Goal: Information Seeking & Learning: Learn about a topic

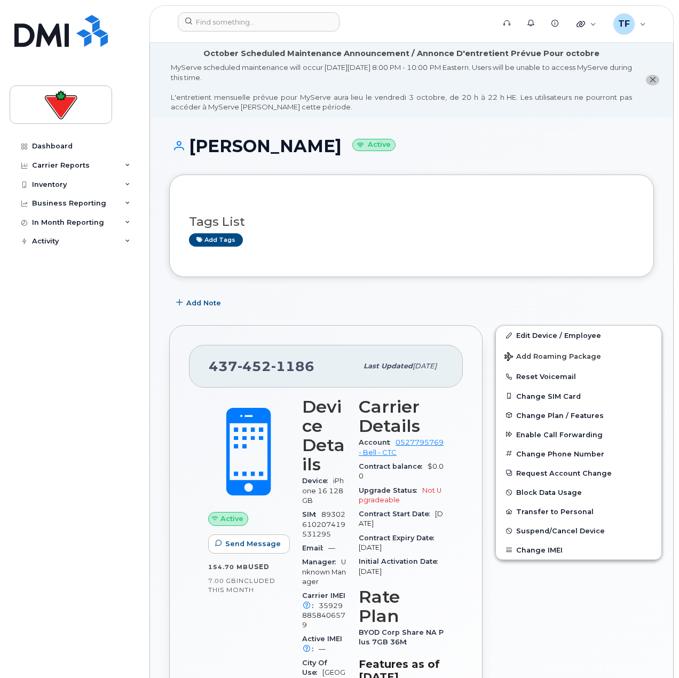
scroll to position [267, 0]
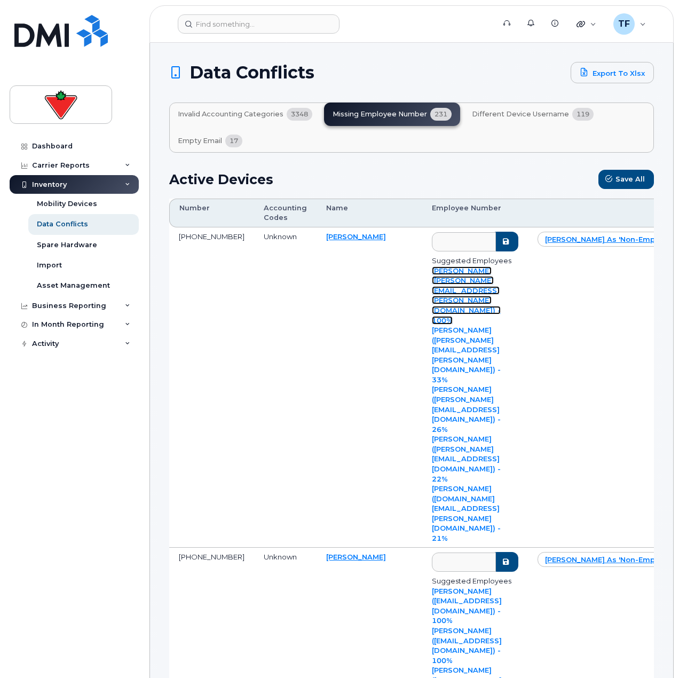
click at [432, 274] on link "[PERSON_NAME] ([PERSON_NAME][EMAIL_ADDRESS][PERSON_NAME][DOMAIN_NAME]) - 100%" at bounding box center [466, 295] width 69 height 58
type input "agrim.katoch@cantire.com"
click at [512, 245] on button "submit" at bounding box center [504, 242] width 28 height 20
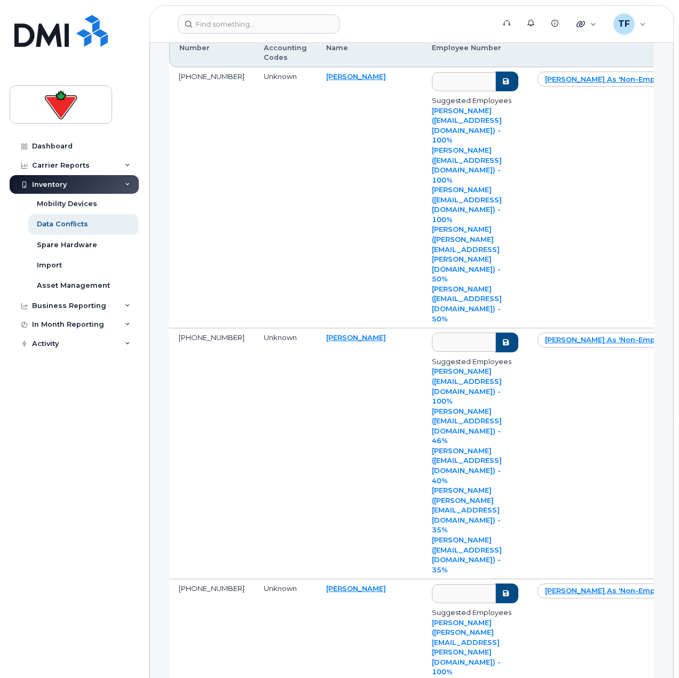
scroll to position [534, 0]
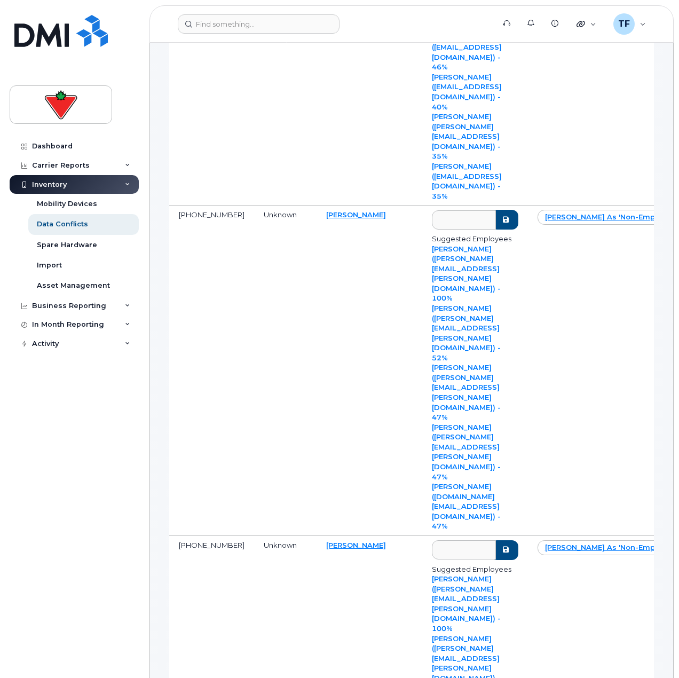
type input "bassem.graise@cantire.com"
click at [432, 574] on link "Barinder Sohi (barinder.sohi@cantire.com) - 100%" at bounding box center [466, 603] width 69 height 58
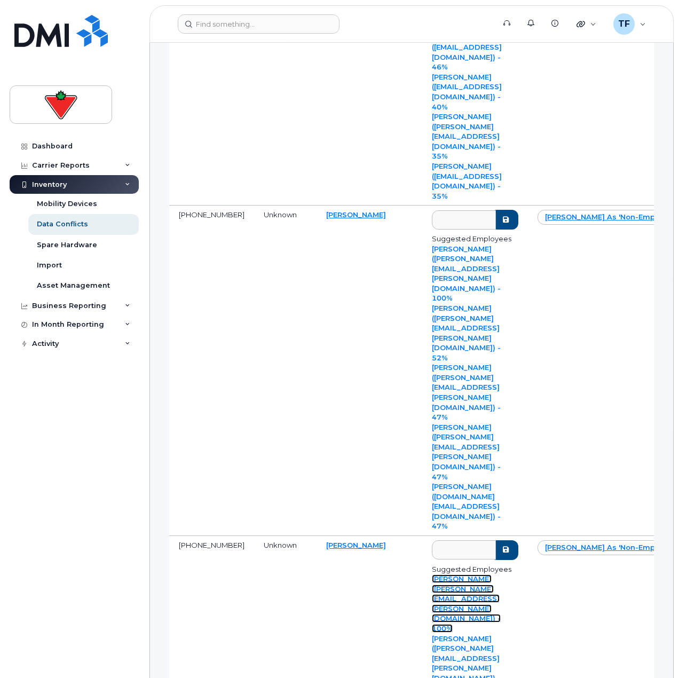
type input "barinder.sohi@cantire.com"
click at [512, 540] on button "submit" at bounding box center [504, 550] width 28 height 20
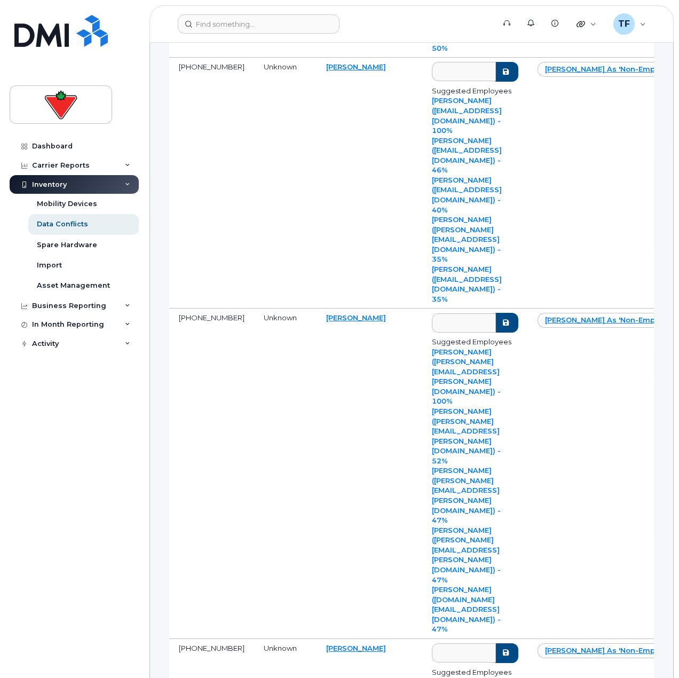
scroll to position [427, 0]
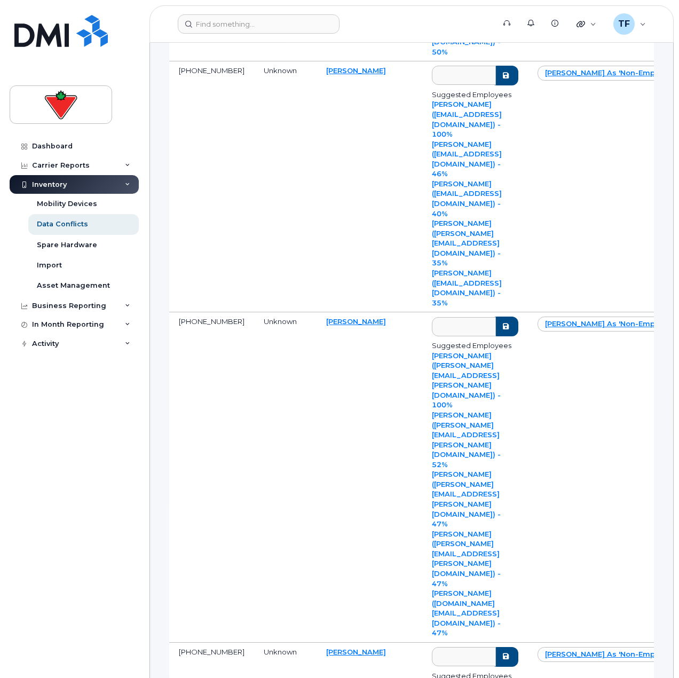
type input "bhagwant.sidhu@partsource.ca"
click at [512, 647] on button "submit" at bounding box center [504, 657] width 28 height 20
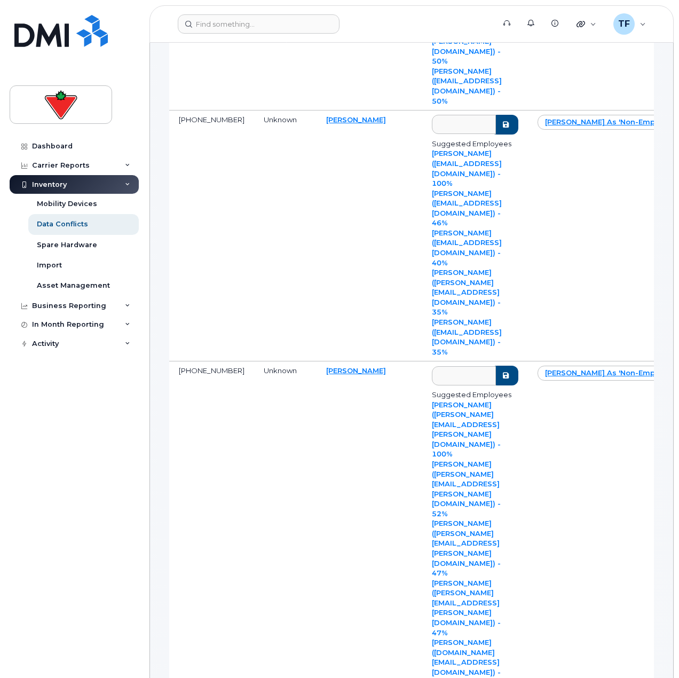
scroll to position [320, 0]
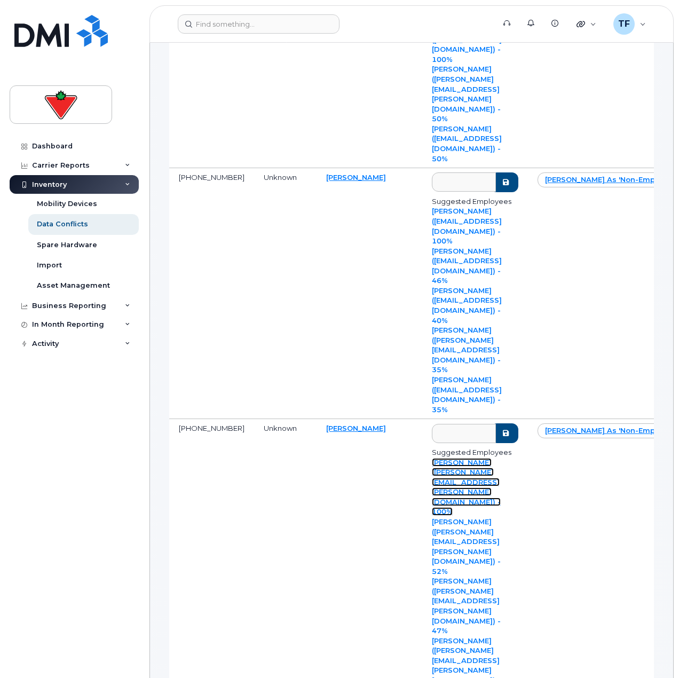
click at [432, 458] on link "Andrew Labelle (andrew.labelle@fglsports.com) - 100%" at bounding box center [466, 487] width 69 height 58
type input "andrew.labelle@fglsports.com"
click at [511, 423] on button "submit" at bounding box center [504, 433] width 28 height 20
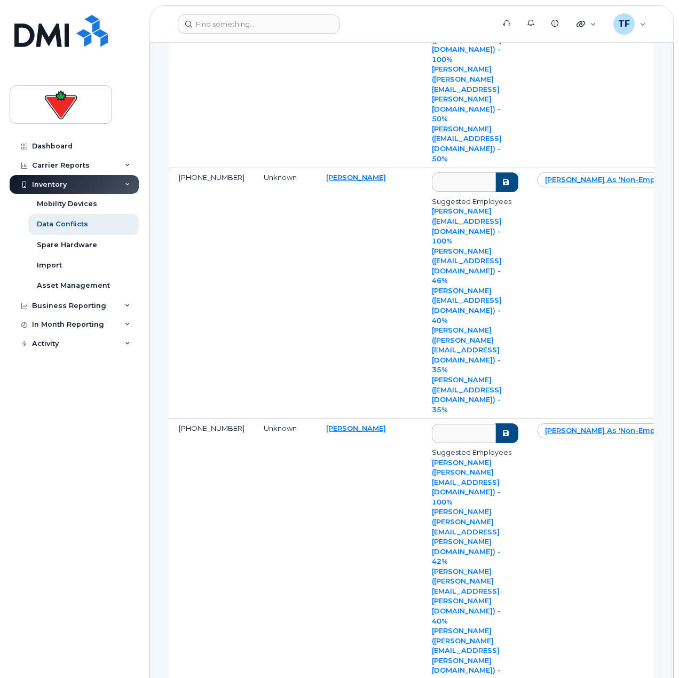
click at [0, 0] on link "Andrew Labelle" at bounding box center [0, 0] width 0 height 0
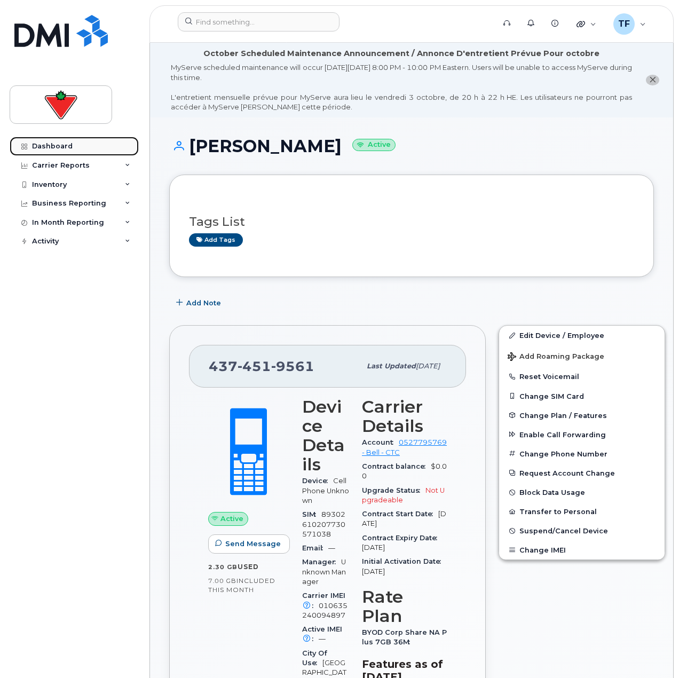
click at [93, 143] on link "Dashboard" at bounding box center [74, 146] width 129 height 19
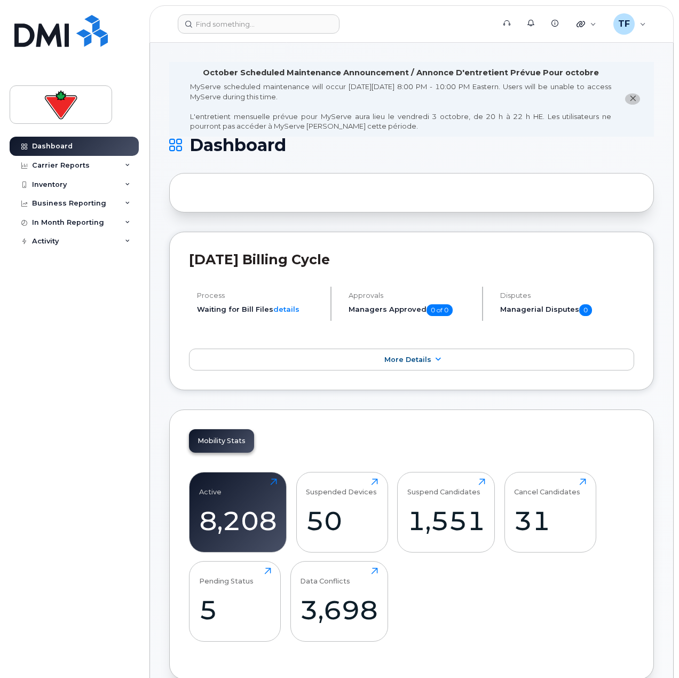
click at [73, 396] on div "Dashboard Carrier Reports Monthly Billing Data Daily Data Pooling Data Behavior…" at bounding box center [76, 399] width 132 height 525
click at [349, 512] on div "50" at bounding box center [342, 520] width 72 height 31
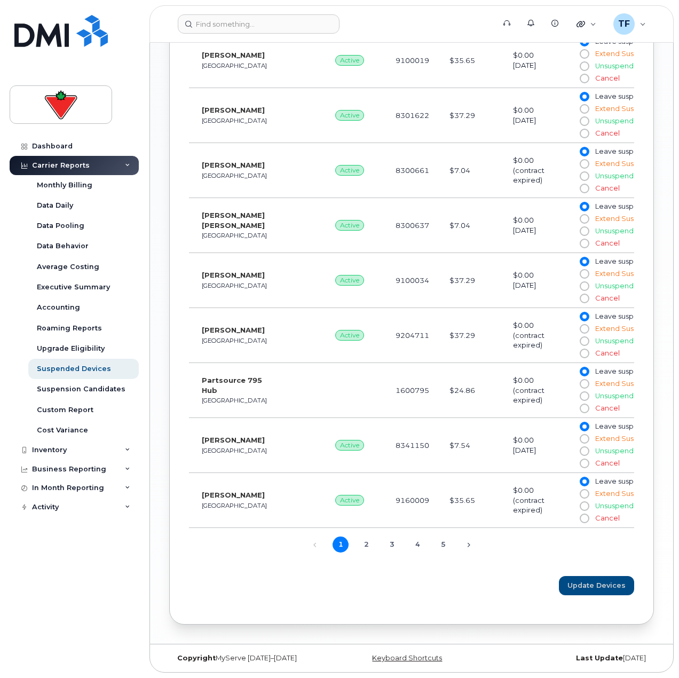
scroll to position [361, 0]
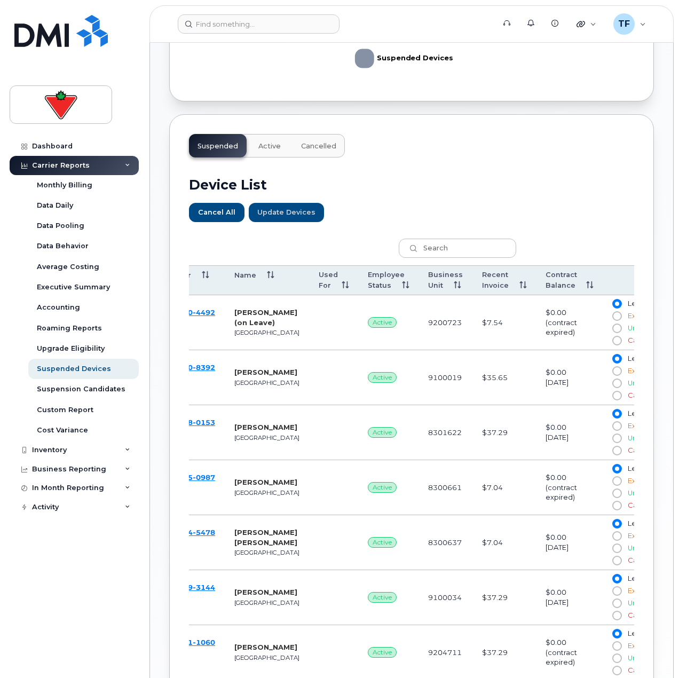
drag, startPoint x: 406, startPoint y: 377, endPoint x: 400, endPoint y: 377, distance: 5.9
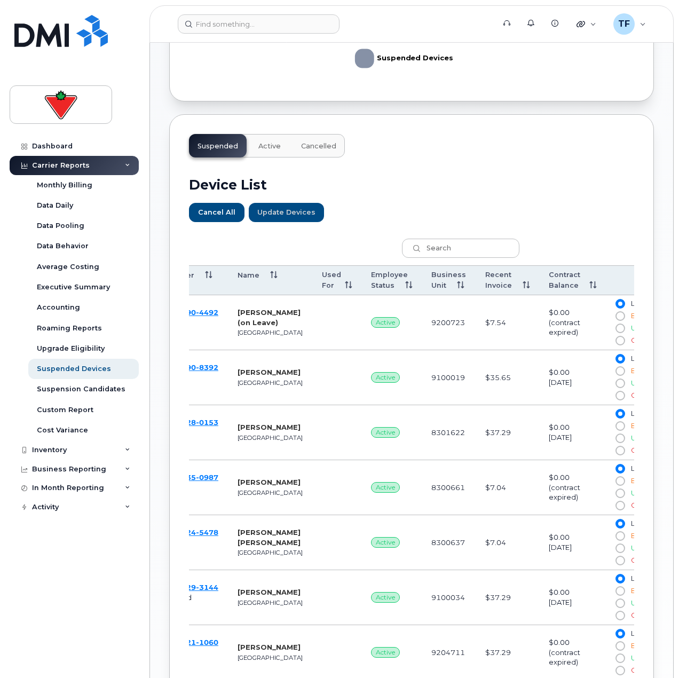
scroll to position [0, 0]
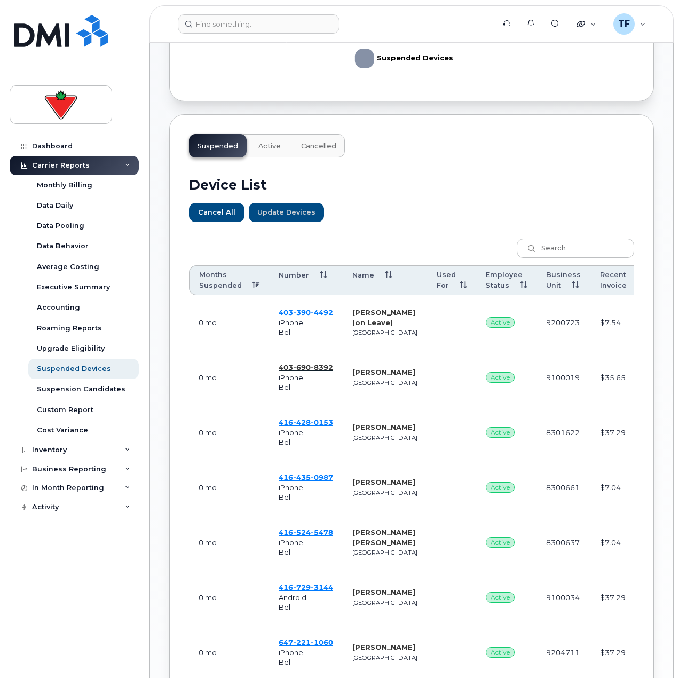
drag, startPoint x: 421, startPoint y: 374, endPoint x: 316, endPoint y: 368, distance: 104.8
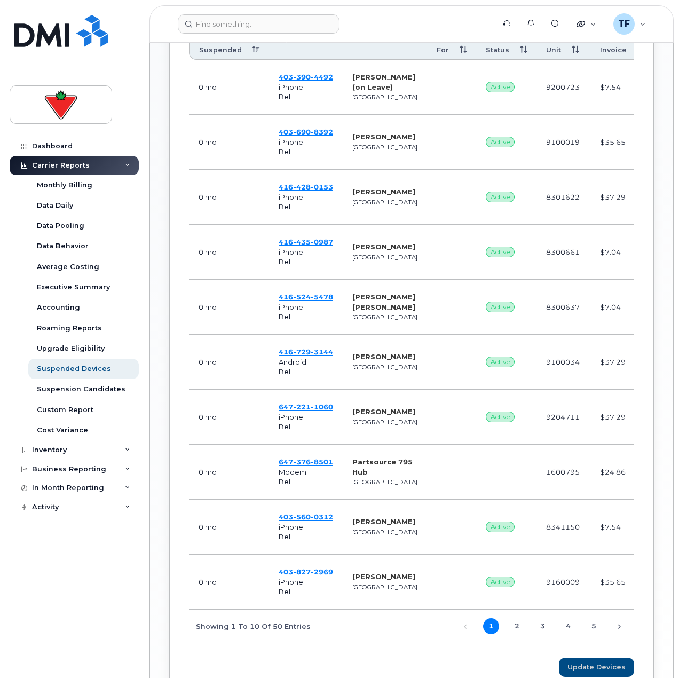
scroll to position [681, 0]
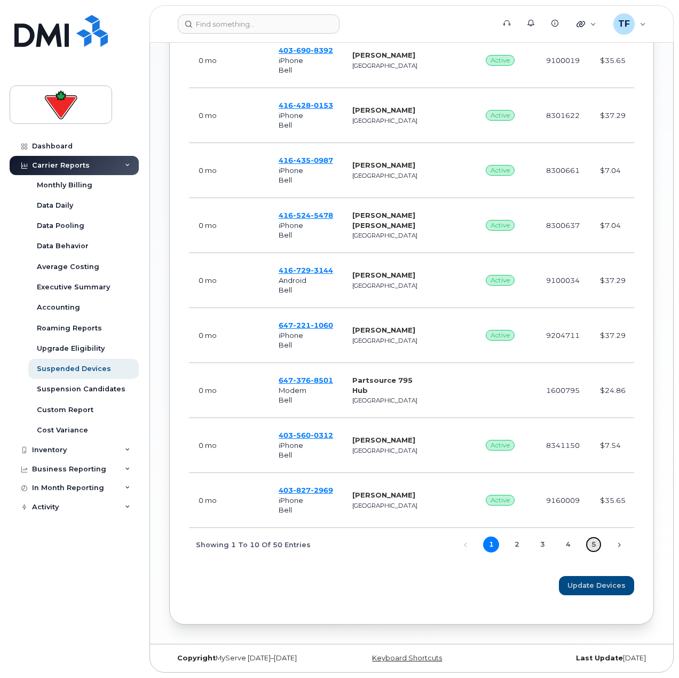
click at [589, 542] on link "5" at bounding box center [593, 544] width 16 height 16
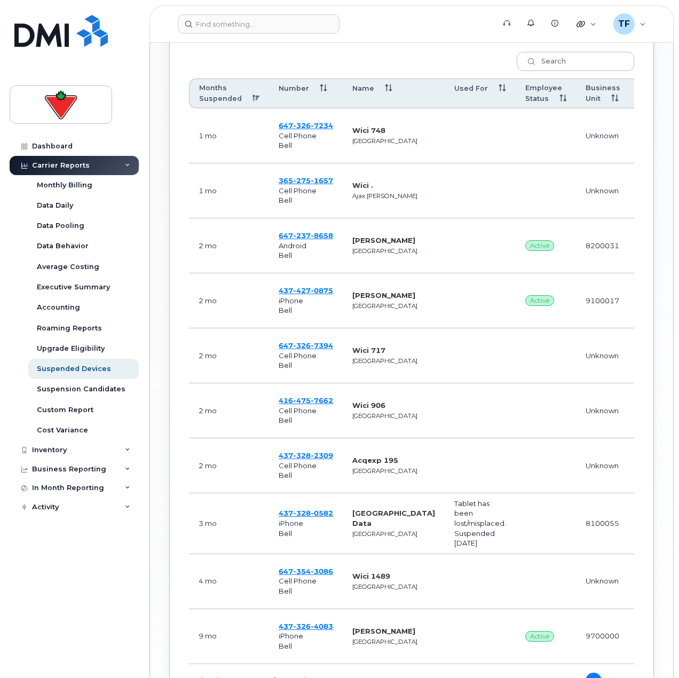
scroll to position [687, 0]
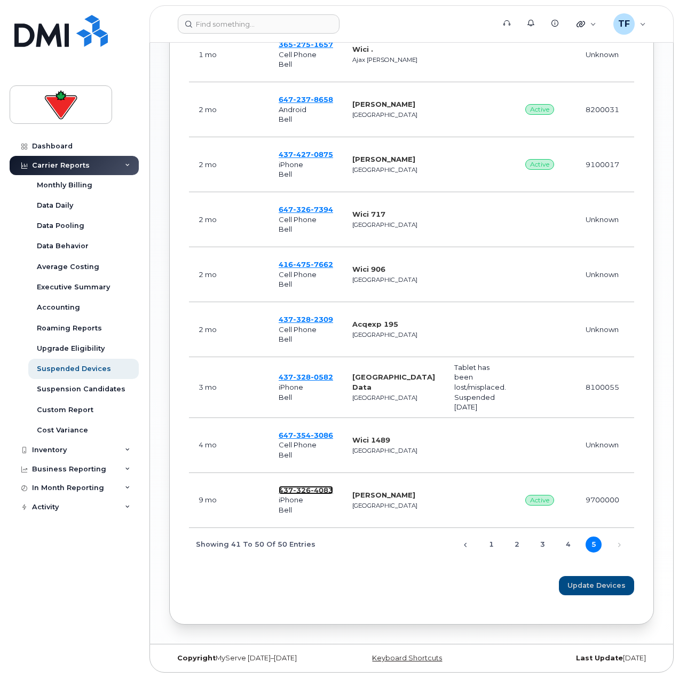
click at [314, 487] on span "4083" at bounding box center [322, 490] width 22 height 9
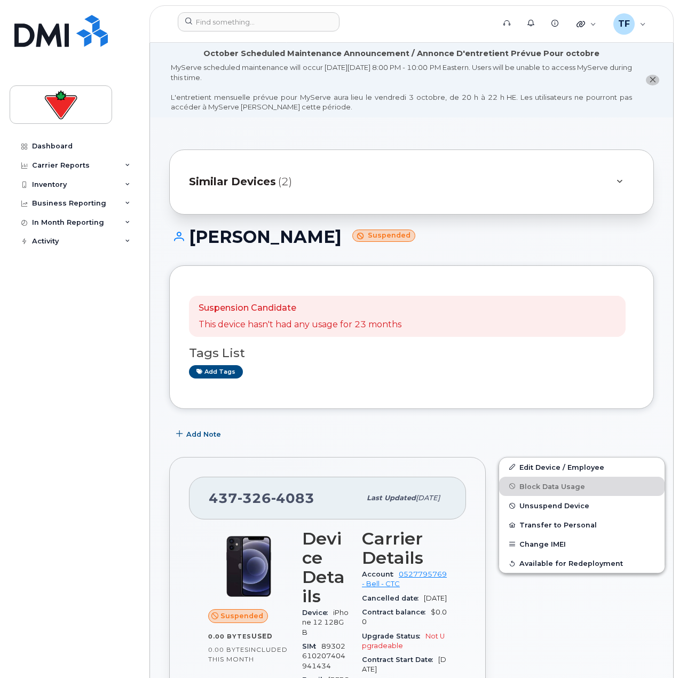
click at [292, 184] on div "Similar Devices (2)" at bounding box center [396, 182] width 415 height 26
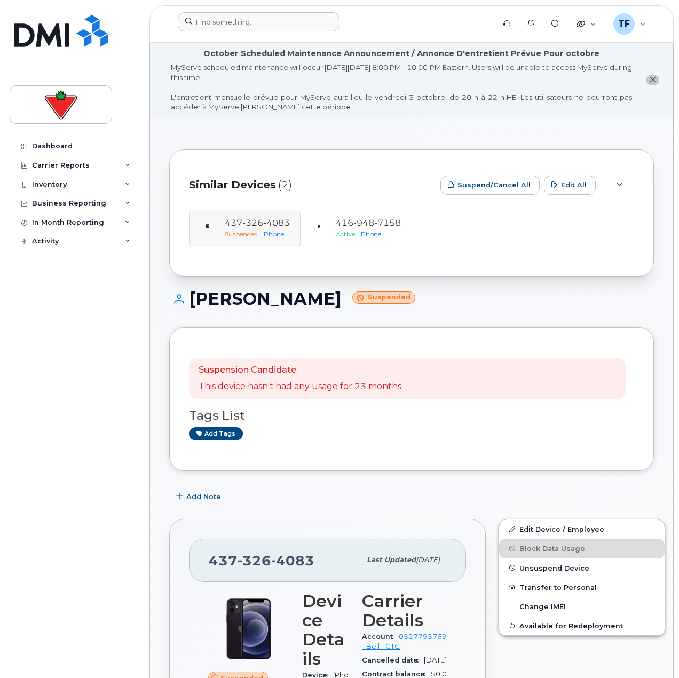
click at [278, 33] on div at bounding box center [332, 23] width 327 height 23
click at [276, 26] on input at bounding box center [259, 21] width 162 height 19
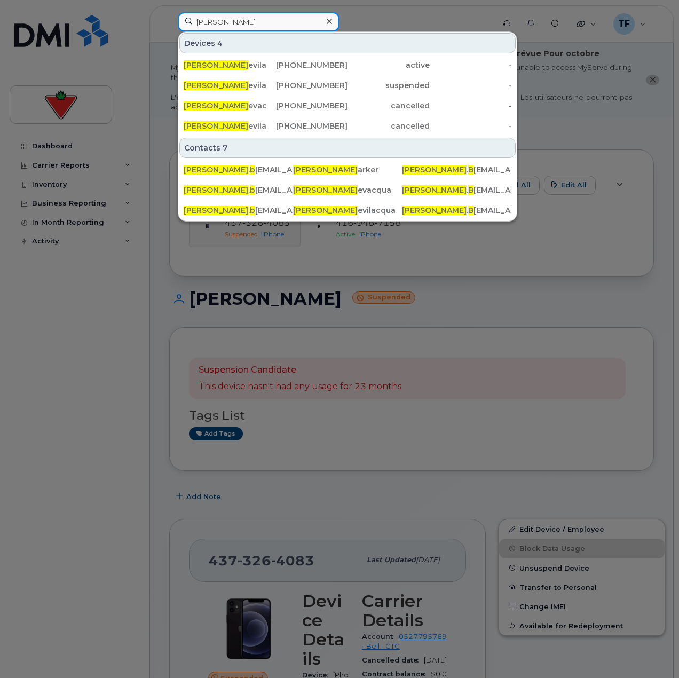
type input "nancy b"
click at [241, 476] on div at bounding box center [339, 339] width 679 height 678
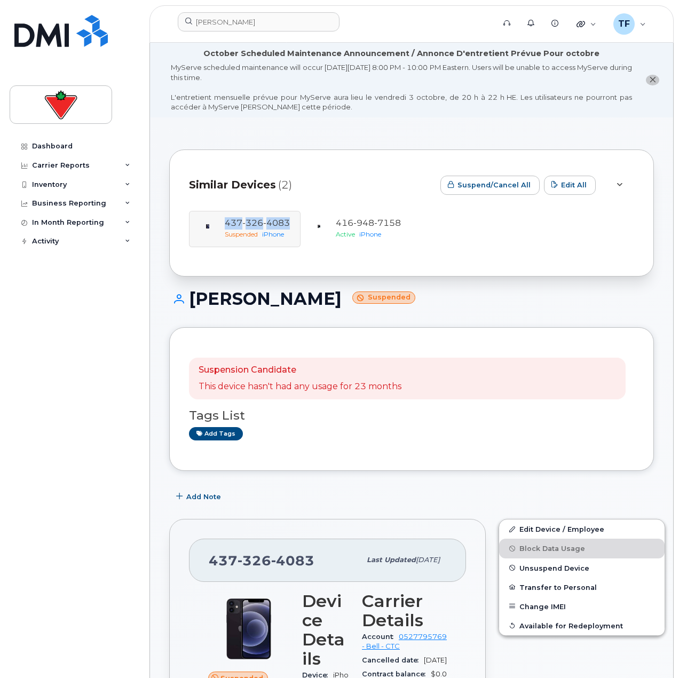
drag, startPoint x: 289, startPoint y: 221, endPoint x: 220, endPoint y: 227, distance: 69.6
click at [220, 227] on div "437 326 4083 Suspended iPhone 416 948 7158 Active iPhone" at bounding box center [411, 229] width 445 height 37
copy span "437 326 4083"
click at [60, 37] on img at bounding box center [60, 31] width 93 height 32
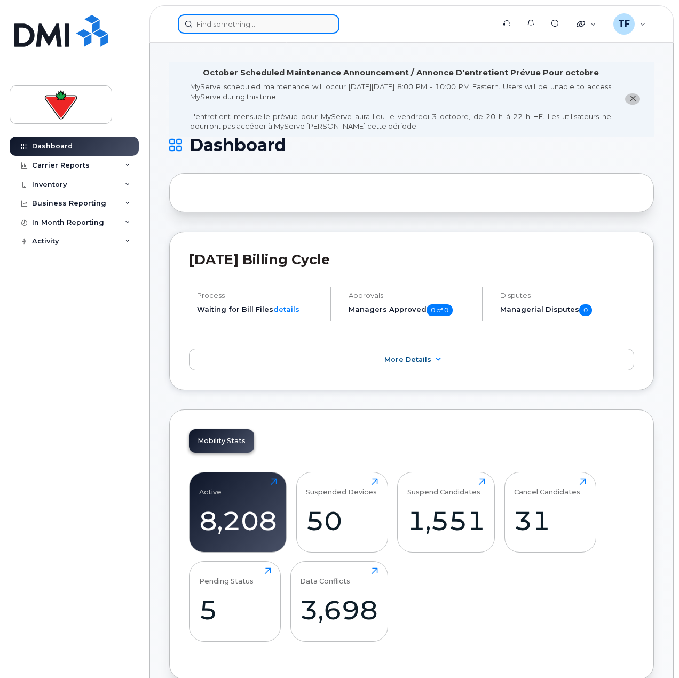
click at [288, 30] on input at bounding box center [259, 23] width 162 height 19
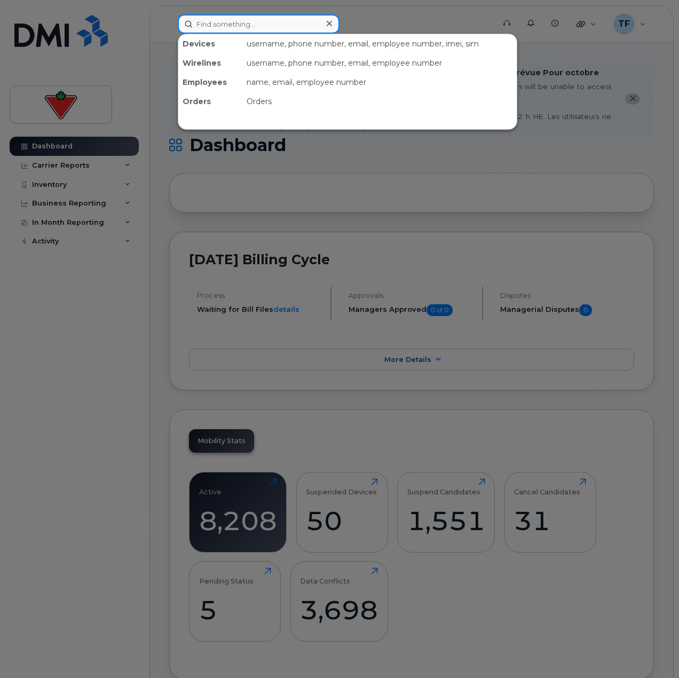
paste input "4373264083"
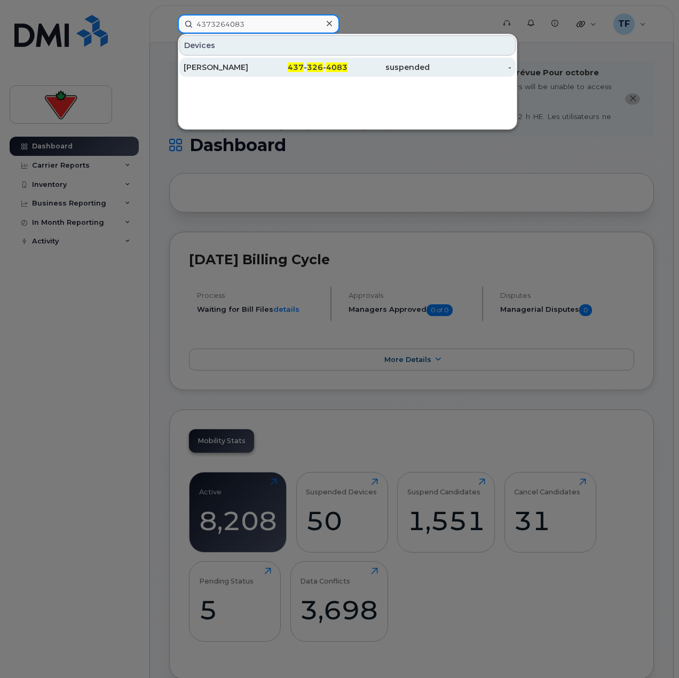
type input "4373264083"
click at [292, 60] on div "437 - 326 - 4083" at bounding box center [307, 67] width 82 height 19
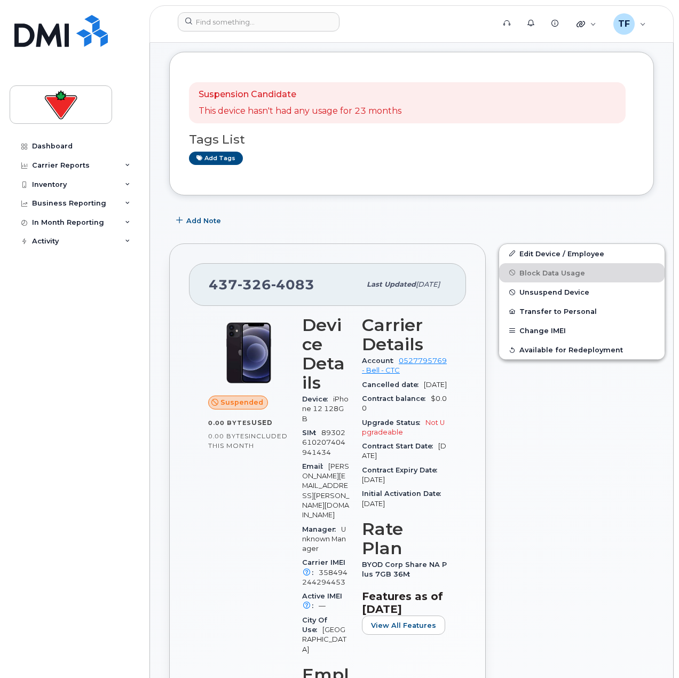
scroll to position [160, 0]
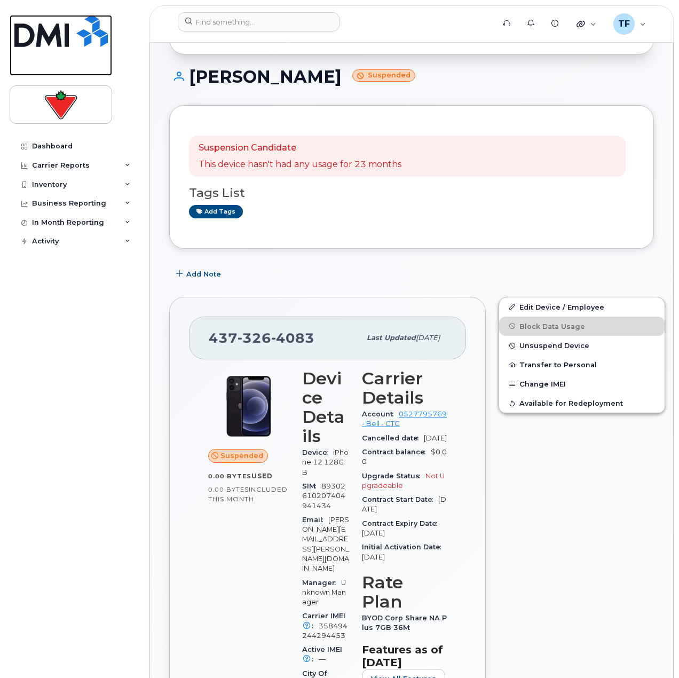
click at [77, 25] on img at bounding box center [60, 31] width 93 height 32
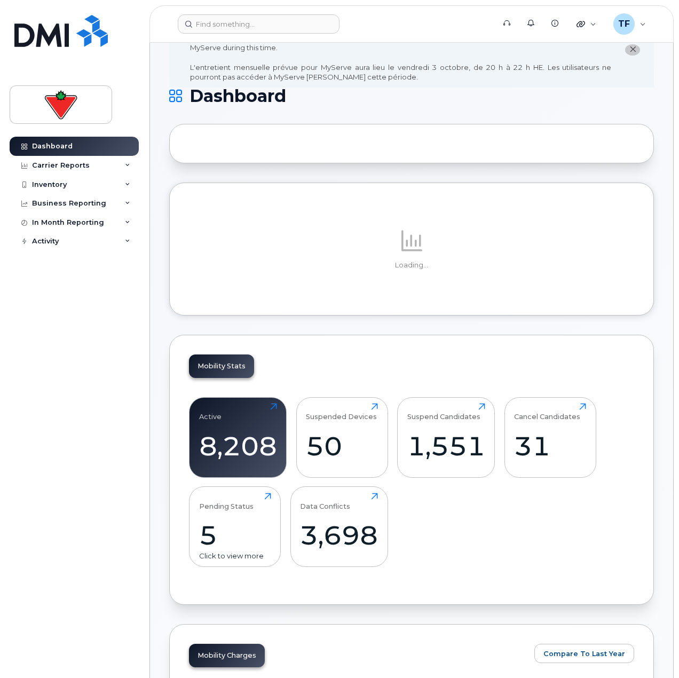
scroll to position [160, 0]
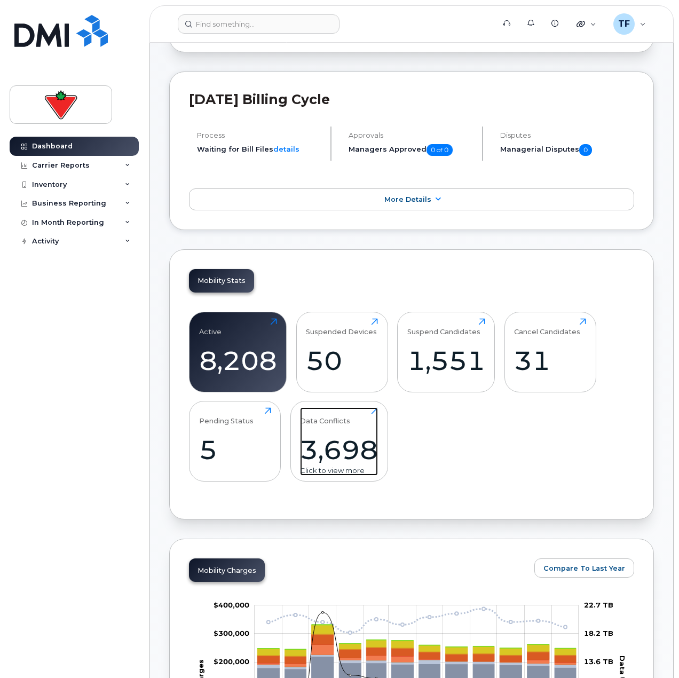
click at [303, 416] on div "Data Conflicts" at bounding box center [325, 416] width 50 height 18
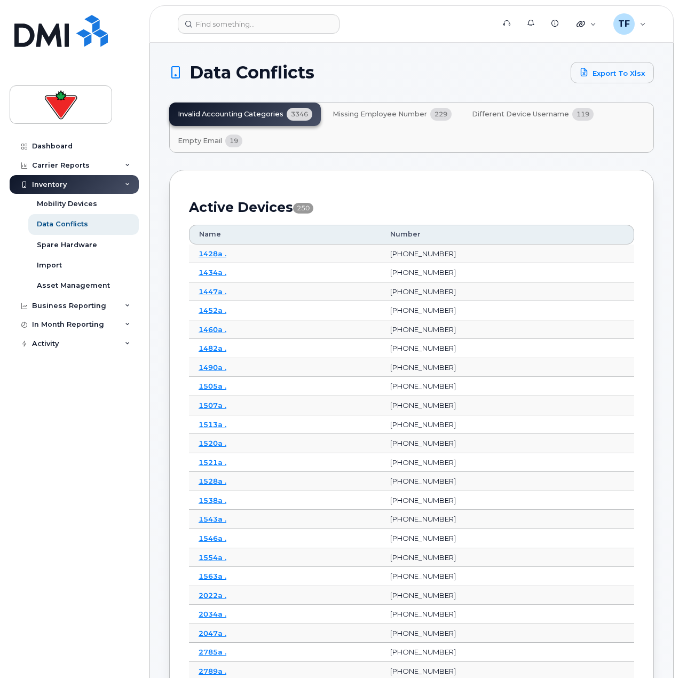
click at [242, 149] on button "Empty Email 19" at bounding box center [210, 140] width 82 height 23
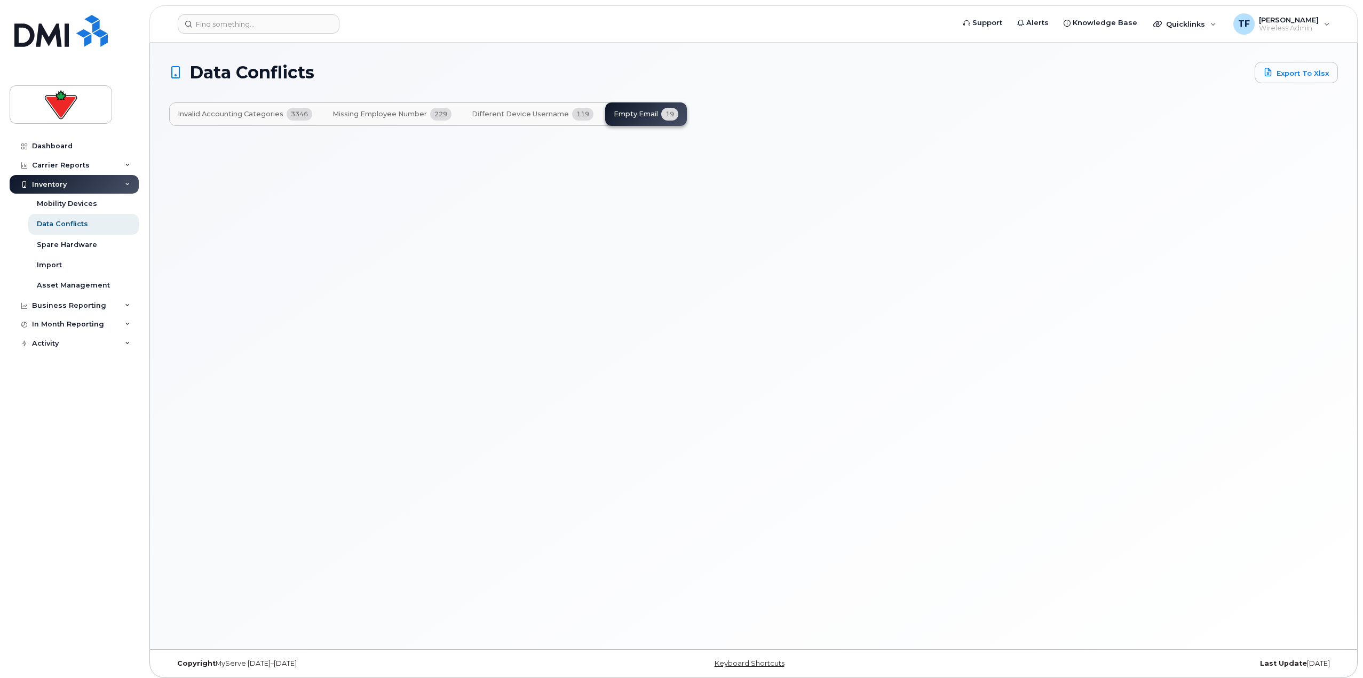
click at [580, 99] on div "Data Conflicts Export to Xlsx Invalid Accounting Categories 3346 Missing Employ…" at bounding box center [753, 94] width 1169 height 64
click at [574, 109] on span "119" at bounding box center [582, 114] width 21 height 13
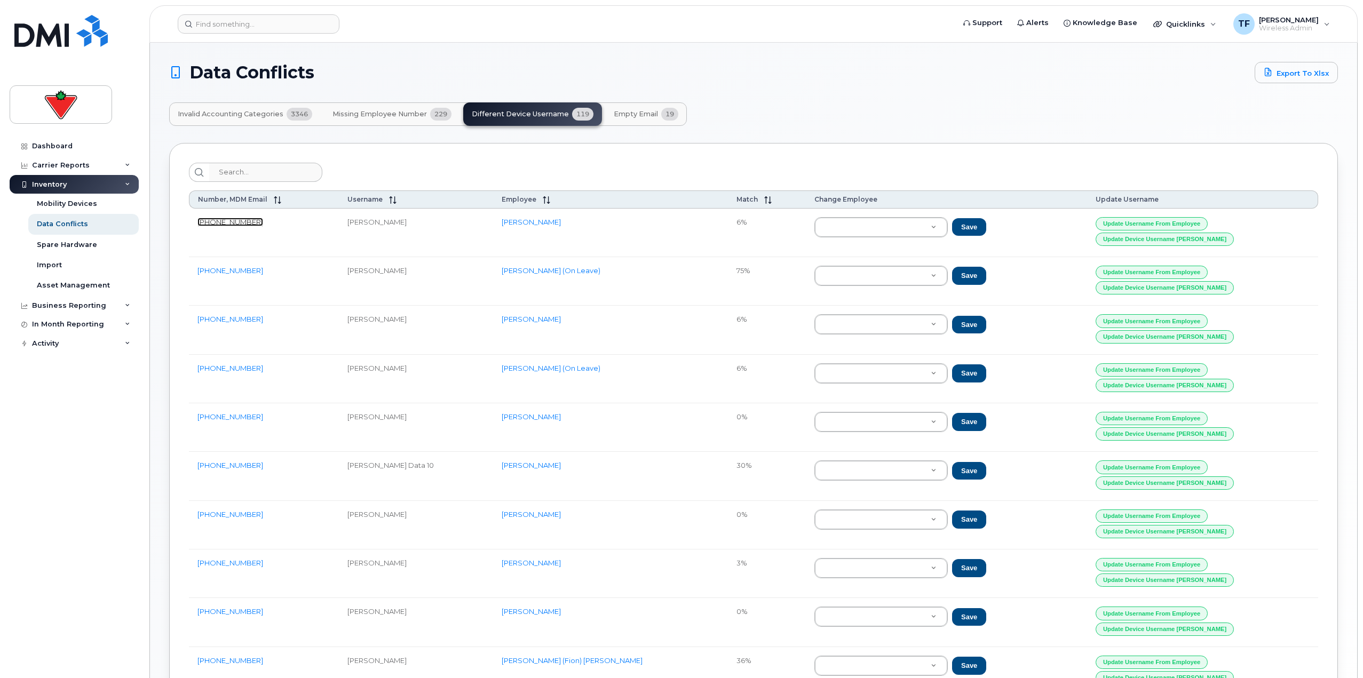
click at [225, 220] on link "[PHONE_NUMBER]" at bounding box center [230, 222] width 66 height 9
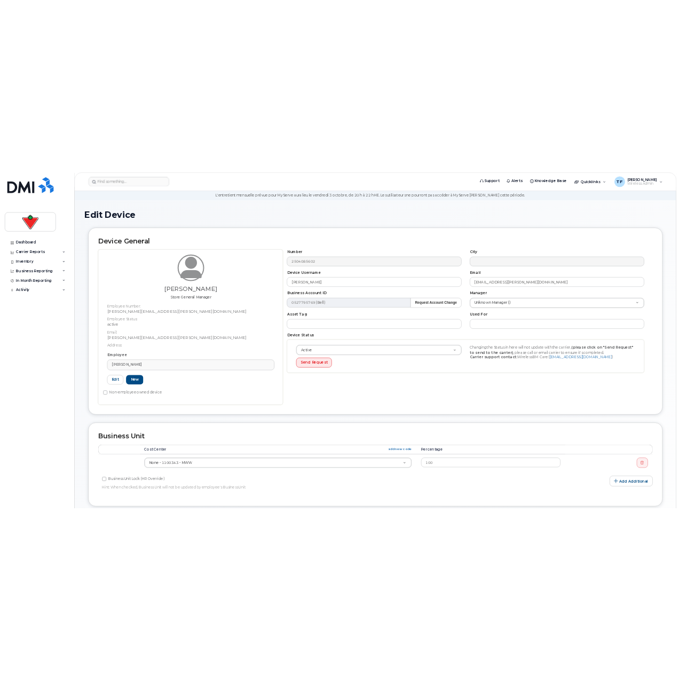
scroll to position [53, 0]
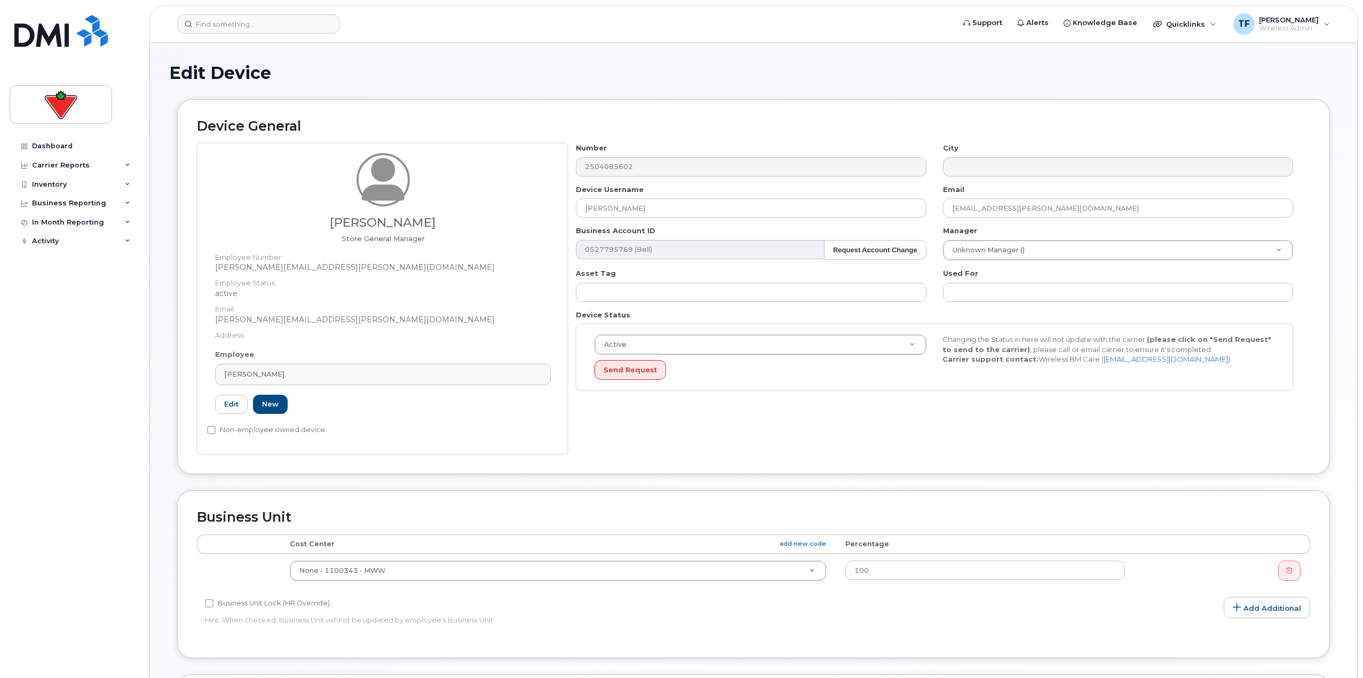
click at [409, 224] on h3 "Carley Bjerregaard" at bounding box center [383, 222] width 336 height 13
copy h3 "Carley Bjerregaard"
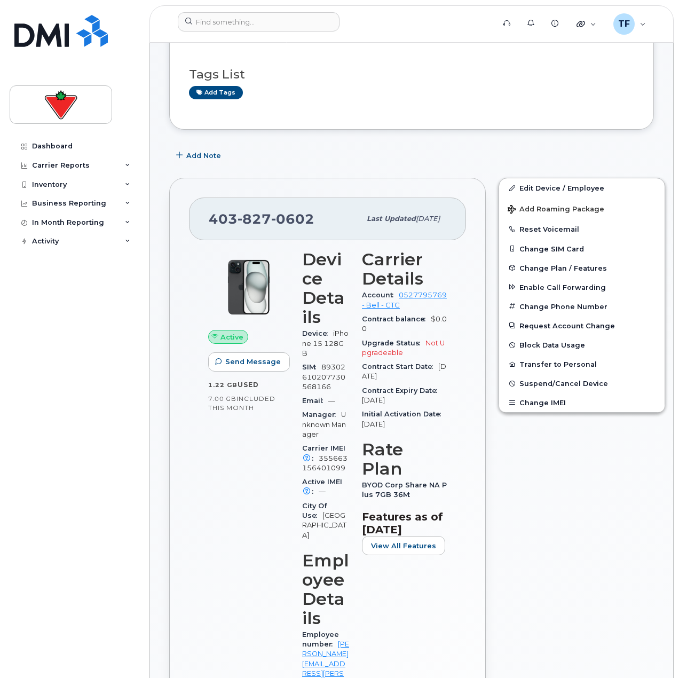
scroll to position [53, 0]
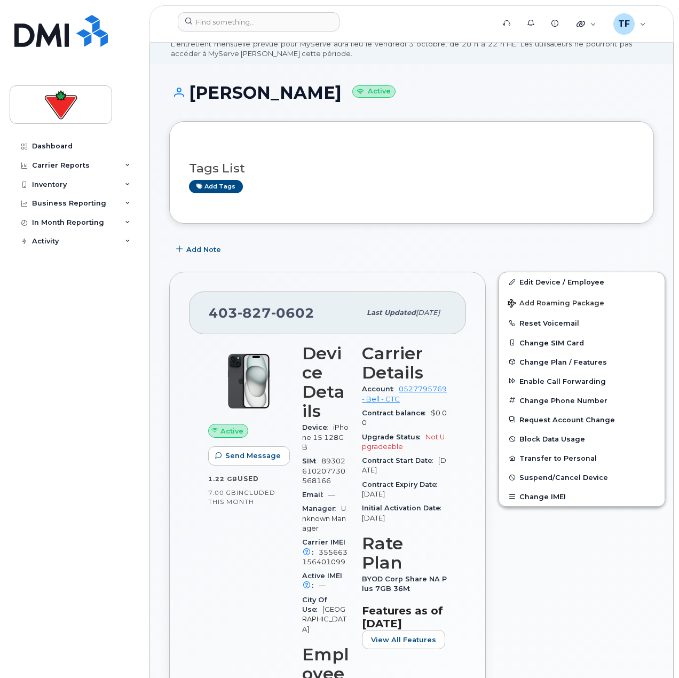
click at [291, 249] on div "Add Note" at bounding box center [411, 249] width 485 height 19
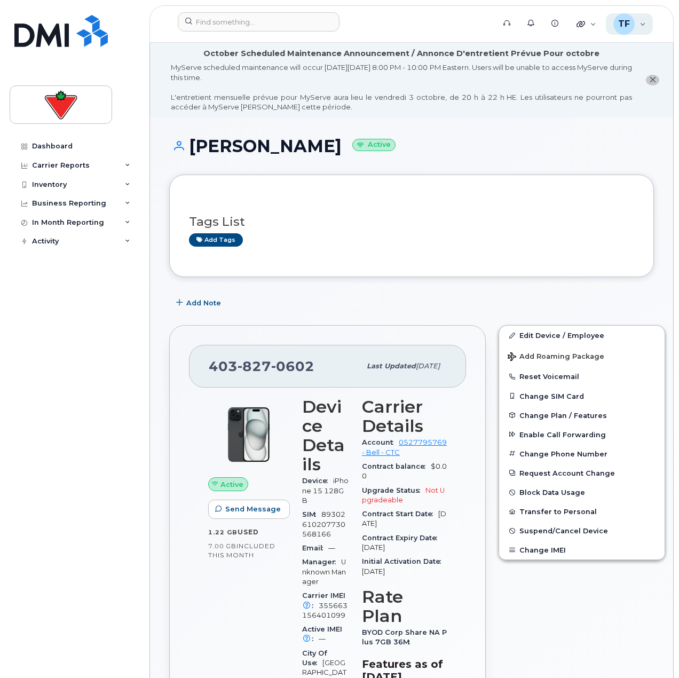
click at [641, 29] on div "TF Tyler Federowich Wireless Admin" at bounding box center [629, 23] width 47 height 21
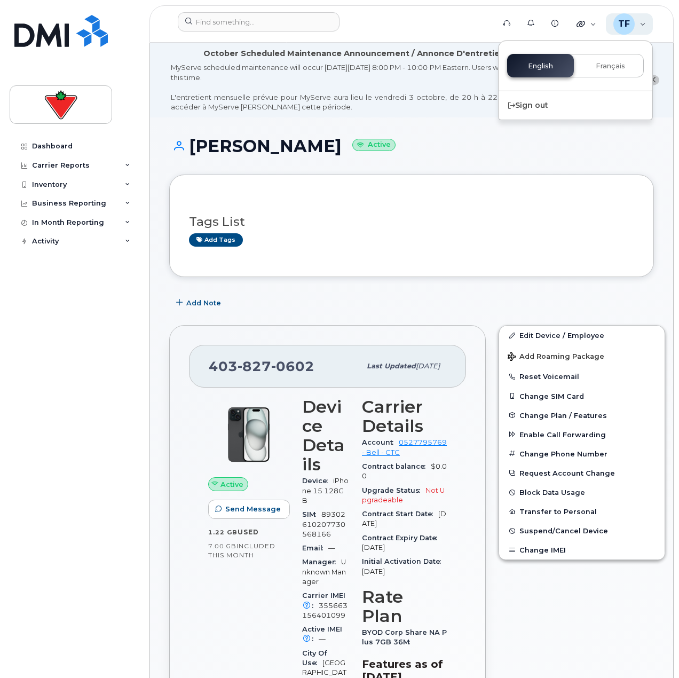
click at [641, 29] on div "TF Tyler Federowich Wireless Admin" at bounding box center [629, 23] width 47 height 21
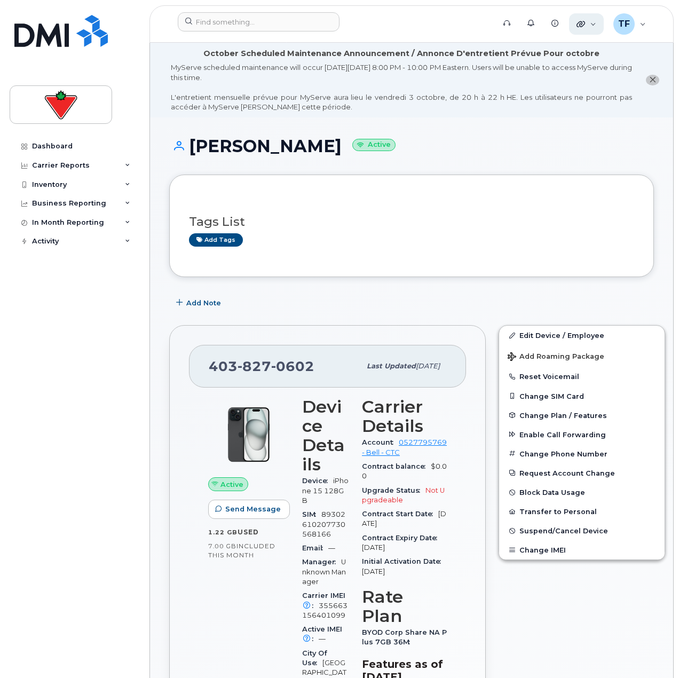
click at [599, 27] on div "Quicklinks" at bounding box center [586, 23] width 35 height 21
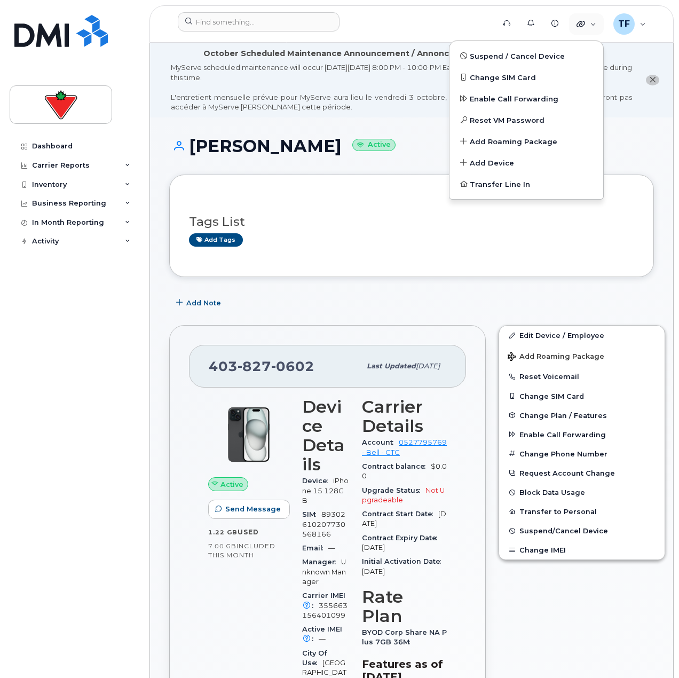
click at [75, 309] on div "Dashboard Carrier Reports Monthly Billing Data Daily Data Pooling Data Behavior…" at bounding box center [76, 399] width 132 height 525
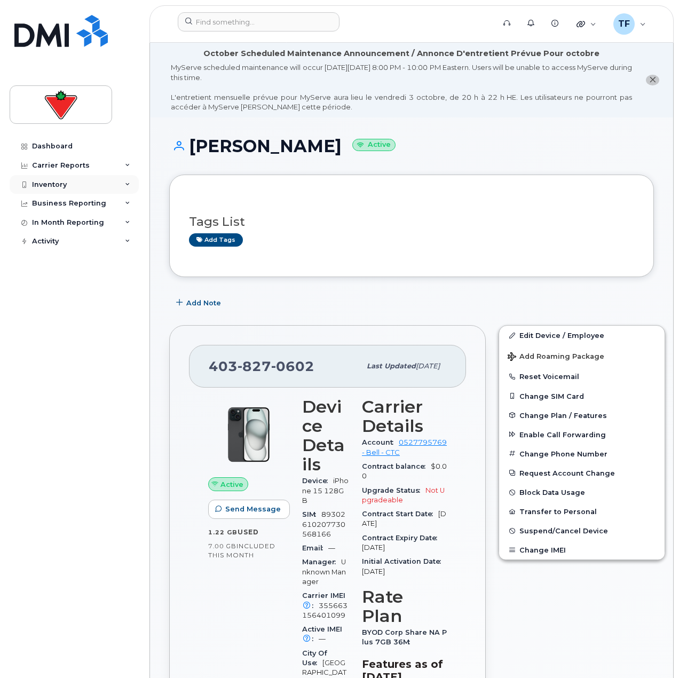
click at [99, 181] on div "Inventory" at bounding box center [74, 184] width 129 height 19
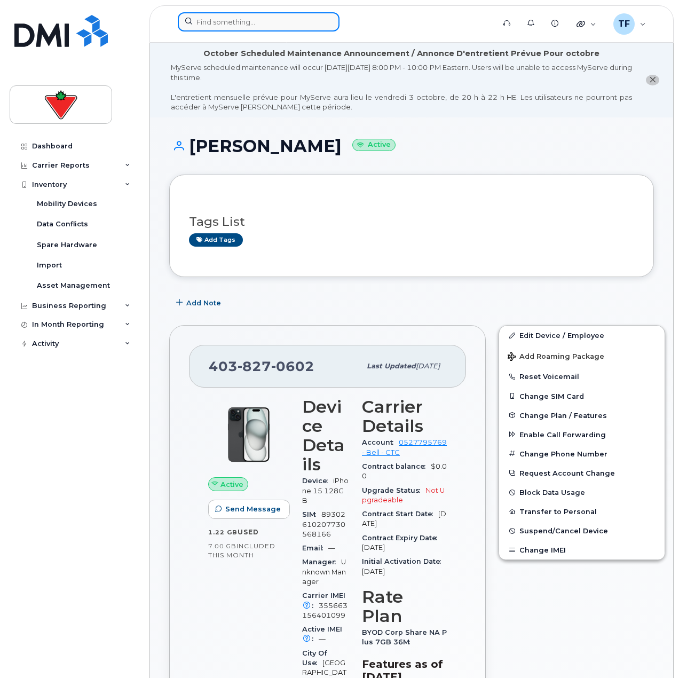
click at [237, 20] on input at bounding box center [259, 21] width 162 height 19
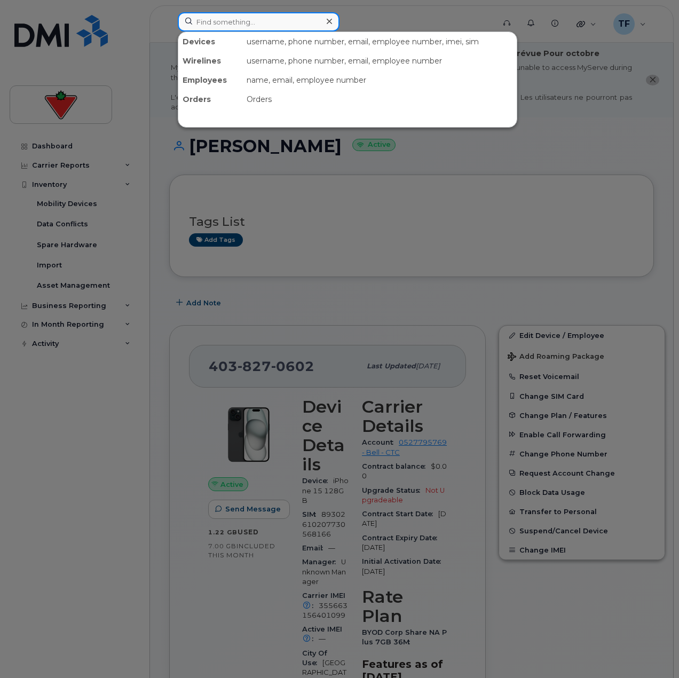
paste input "647-326-7591"
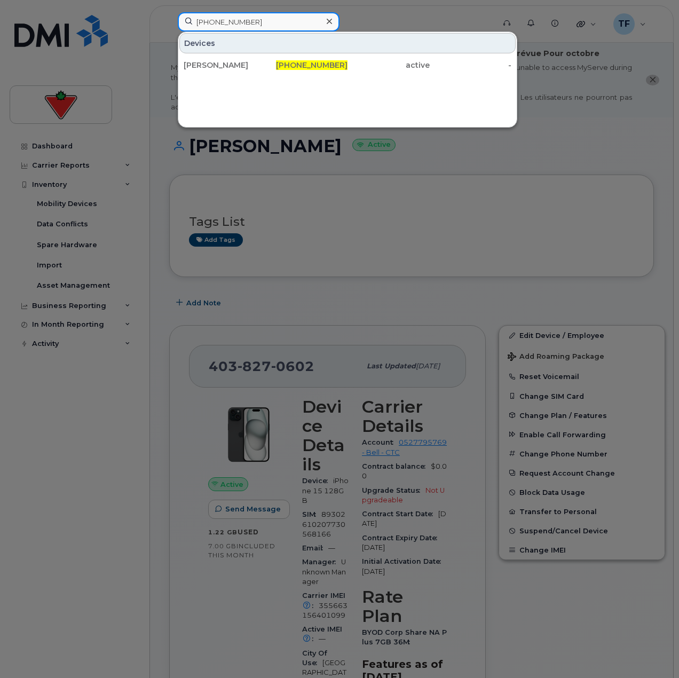
type input "647-326-7591"
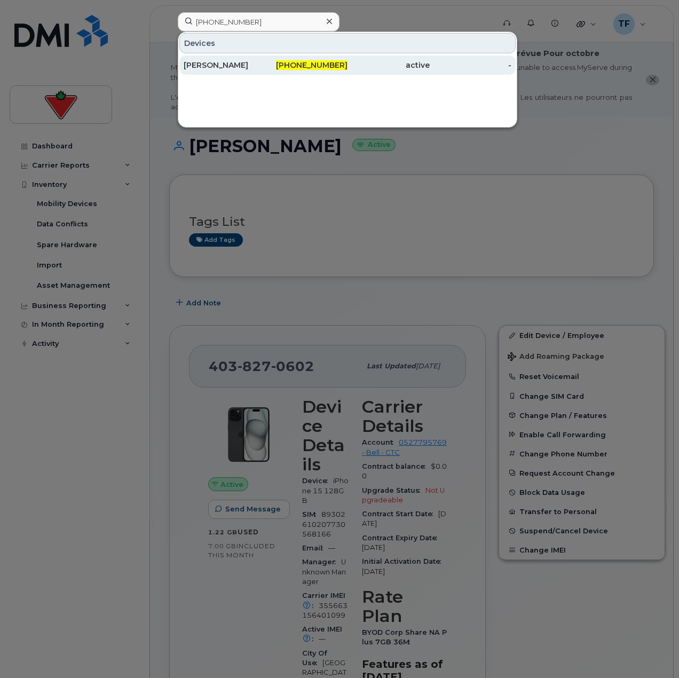
click at [262, 70] on div "Calhum Mindorff" at bounding box center [225, 65] width 82 height 19
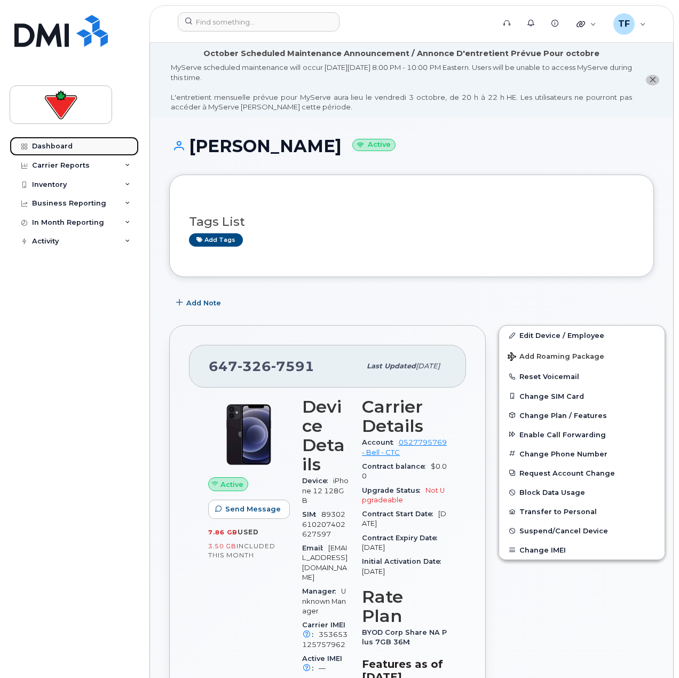
click at [76, 149] on link "Dashboard" at bounding box center [74, 146] width 129 height 19
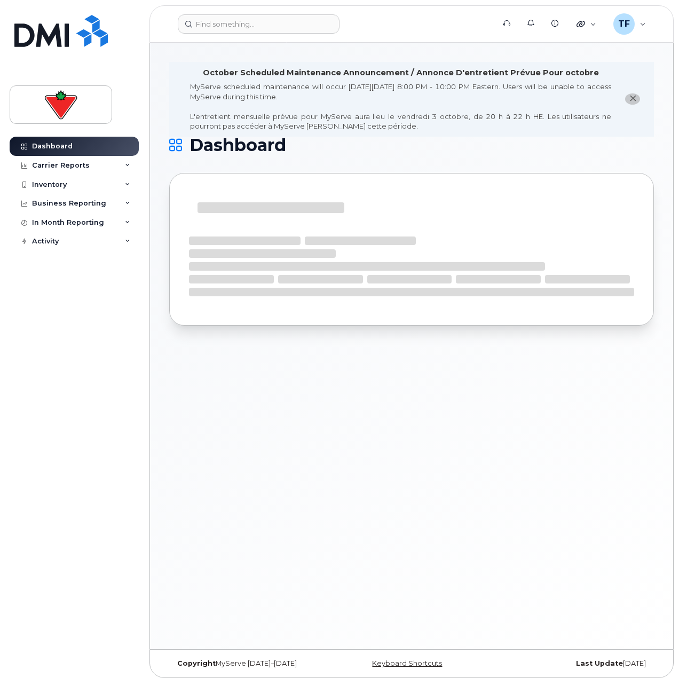
click at [498, 519] on div "October Scheduled Maintenance Announcement / Annonce D'entretient Prévue Pour o…" at bounding box center [411, 346] width 523 height 606
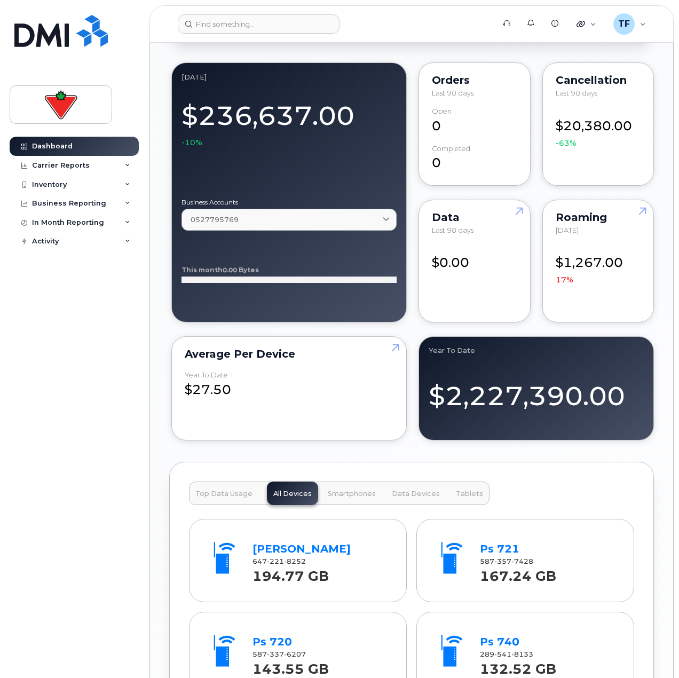
scroll to position [907, 0]
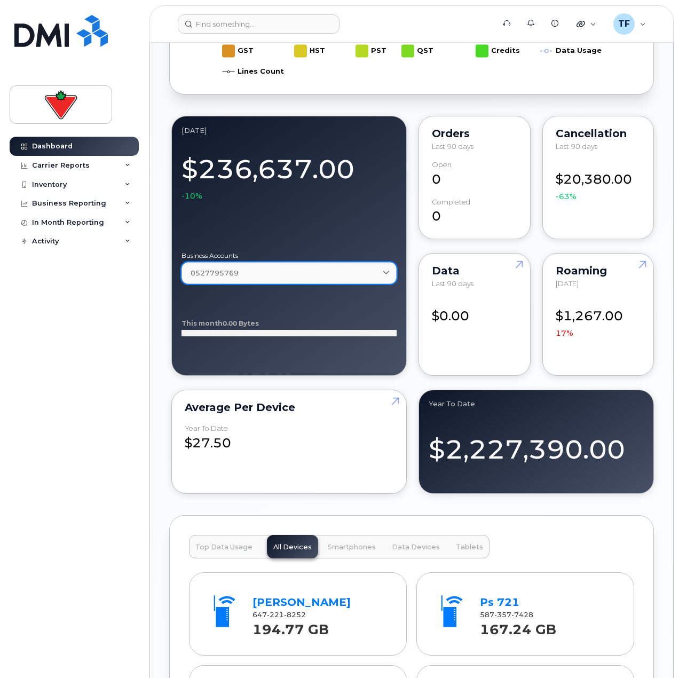
click at [249, 278] on div "0527795769" at bounding box center [289, 273] width 197 height 10
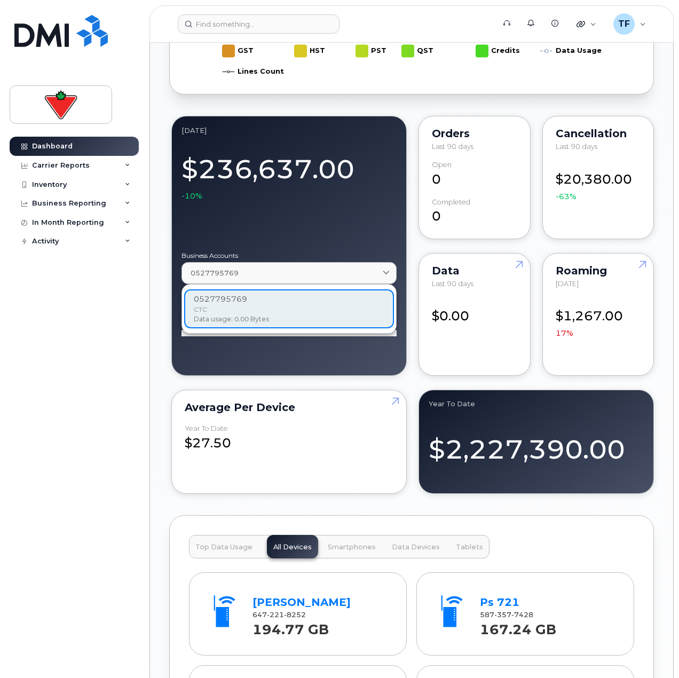
click at [240, 301] on div "0527795769 CTC Data usage: 0.00 Bytes" at bounding box center [289, 308] width 210 height 39
click at [147, 342] on body "Support Alerts Knowledge Base Quicklinks Suspend / Cancel Device Change SIM Car…" at bounding box center [339, 254] width 679 height 2322
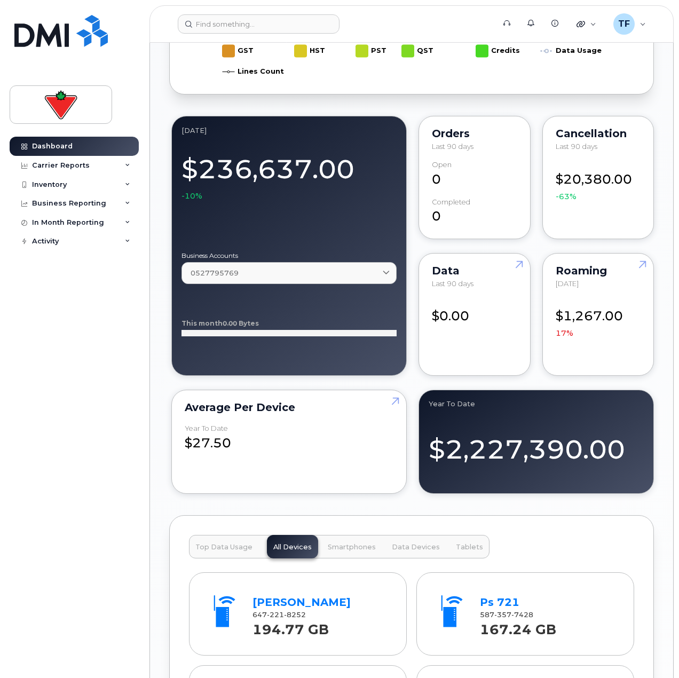
click at [659, 236] on div "October Scheduled Maintenance Announcement / Annonce D'entretient Prévue Pour o…" at bounding box center [411, 257] width 523 height 2245
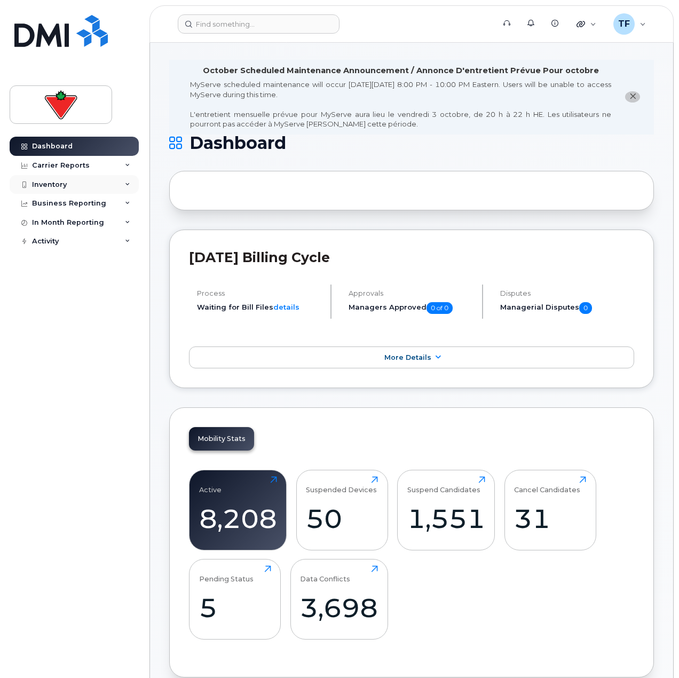
scroll to position [0, 0]
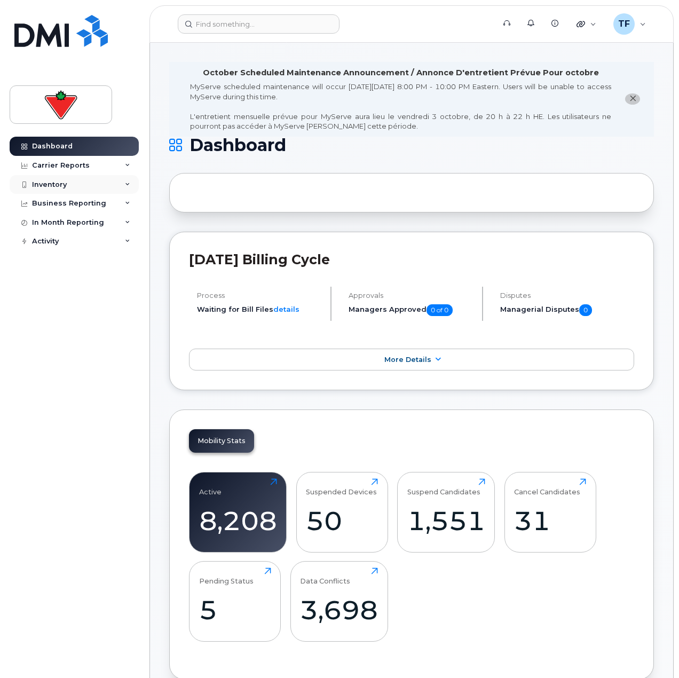
click at [115, 187] on div "Inventory" at bounding box center [74, 184] width 129 height 19
click at [93, 244] on div "Activity" at bounding box center [74, 241] width 129 height 19
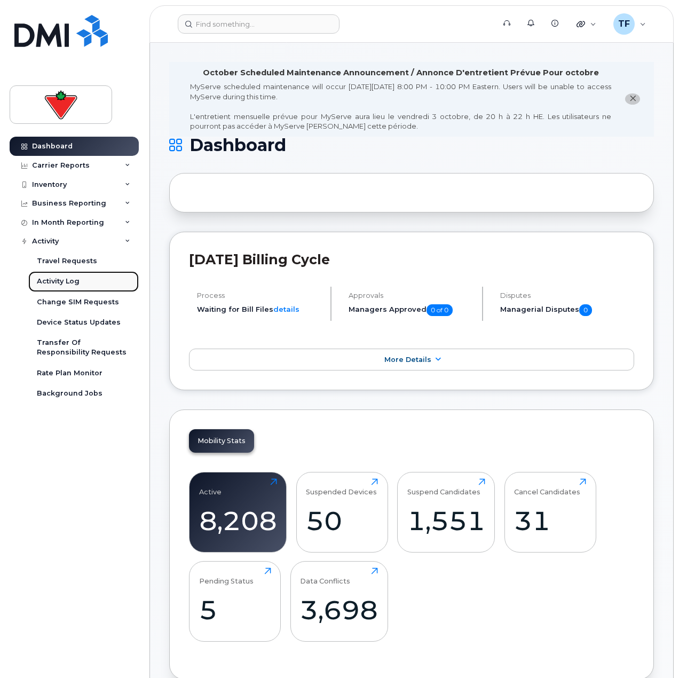
click at [63, 277] on div "Activity Log" at bounding box center [58, 281] width 43 height 10
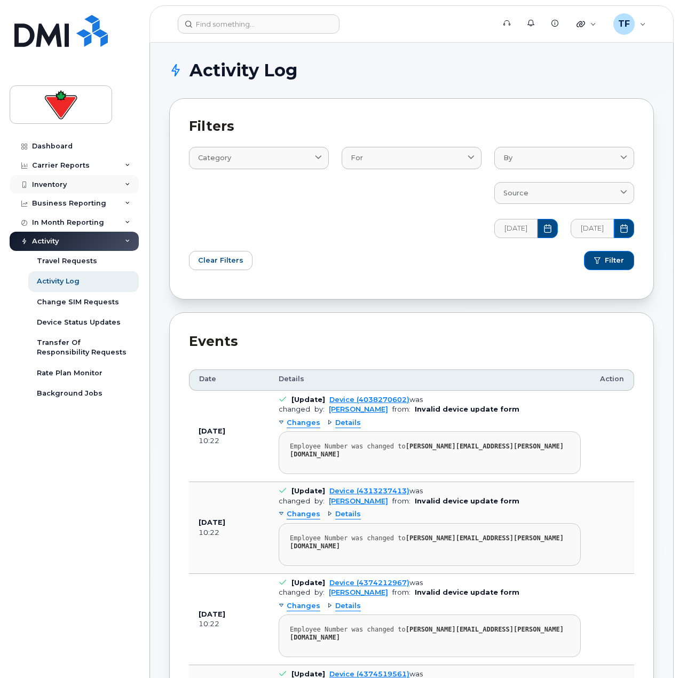
click at [83, 188] on div "Inventory" at bounding box center [74, 184] width 129 height 19
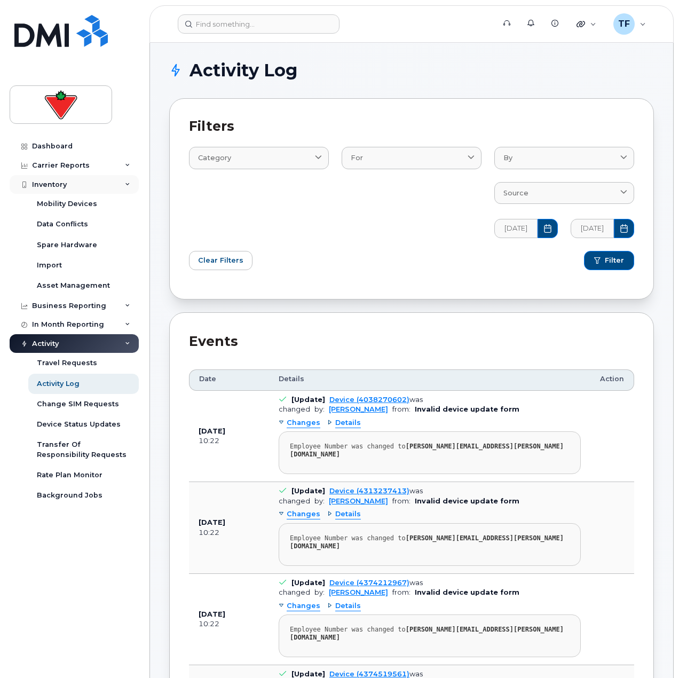
click at [83, 188] on div "Inventory" at bounding box center [74, 184] width 129 height 19
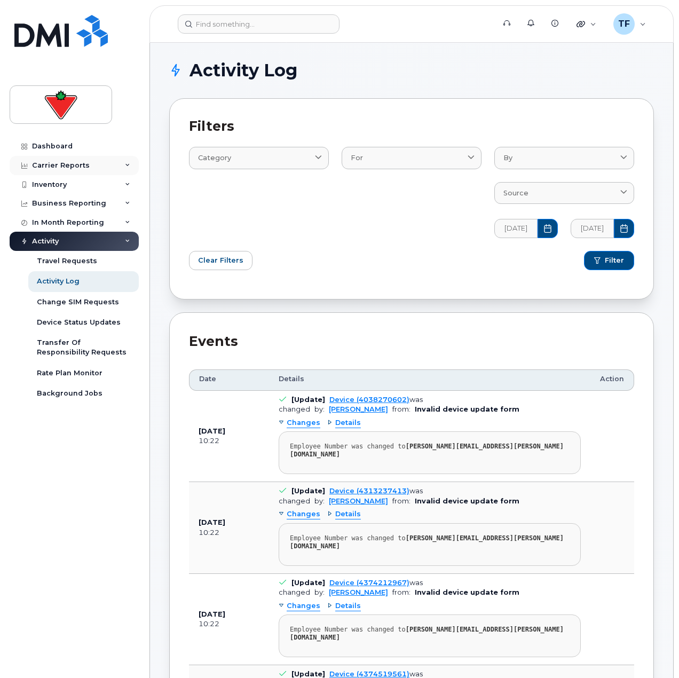
click at [85, 165] on div "Carrier Reports" at bounding box center [61, 165] width 58 height 9
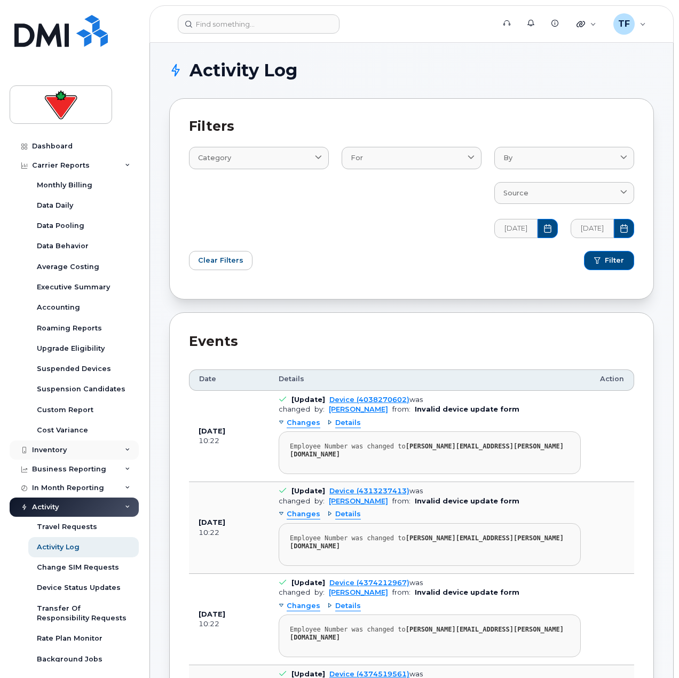
click at [72, 451] on div "Inventory" at bounding box center [74, 449] width 129 height 19
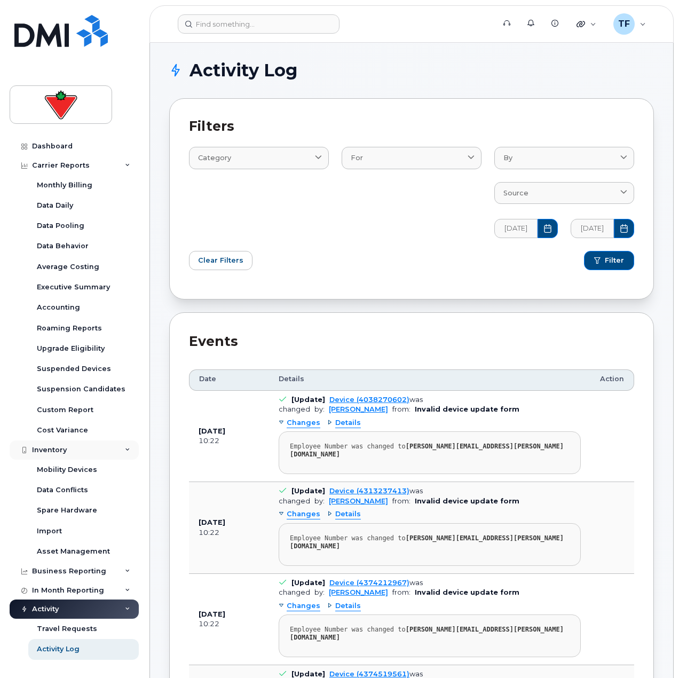
click at [72, 450] on div "Inventory" at bounding box center [74, 449] width 129 height 19
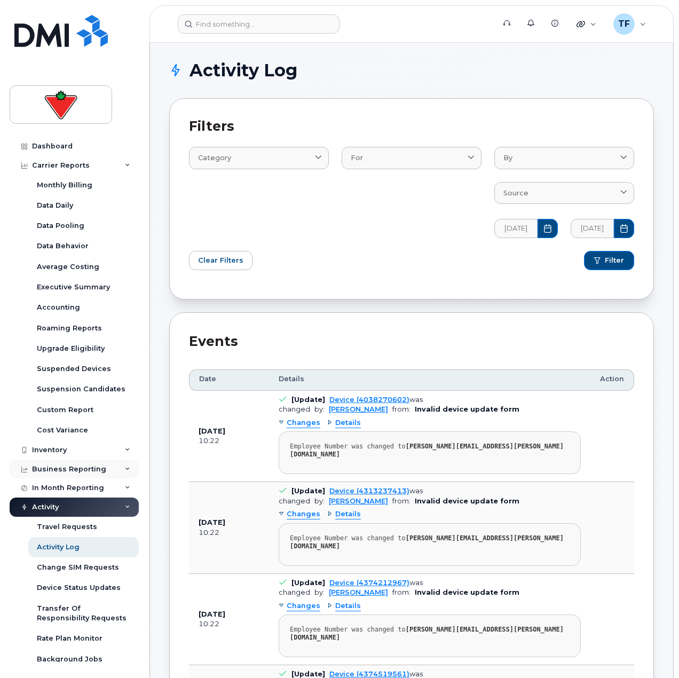
click at [72, 471] on div "Business Reporting" at bounding box center [69, 469] width 74 height 9
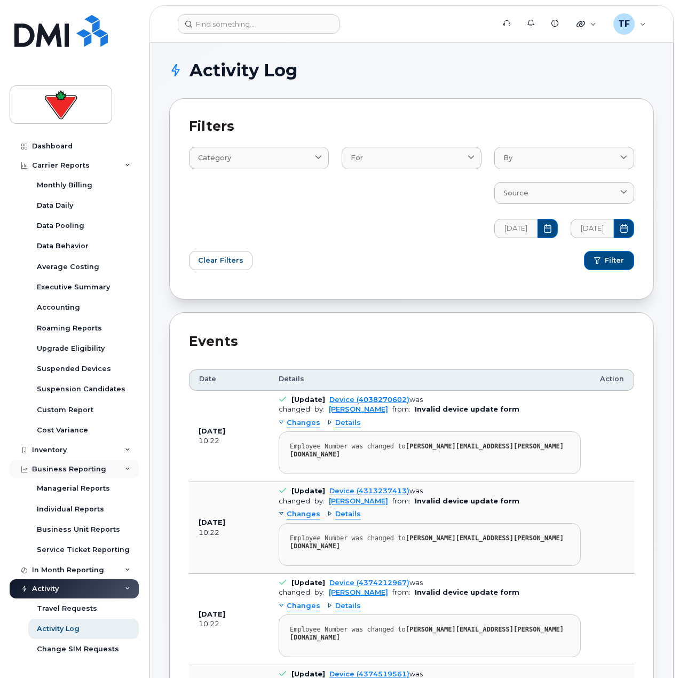
click at [72, 471] on div "Business Reporting" at bounding box center [69, 469] width 74 height 9
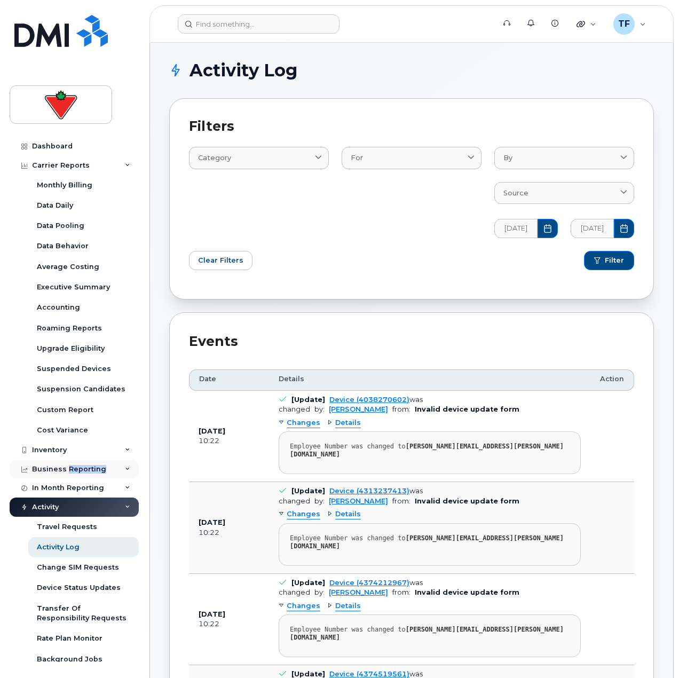
click at [72, 471] on div "Business Reporting" at bounding box center [69, 469] width 74 height 9
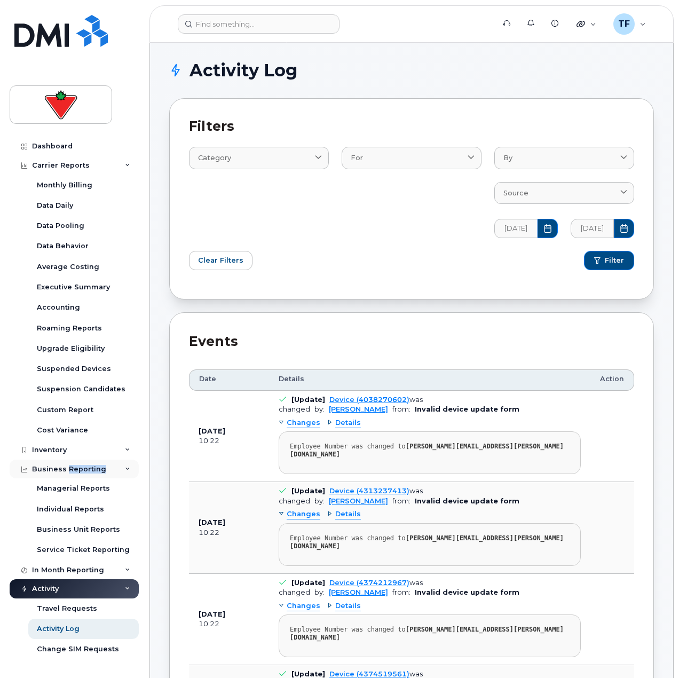
click at [72, 471] on div "Business Reporting" at bounding box center [69, 469] width 74 height 9
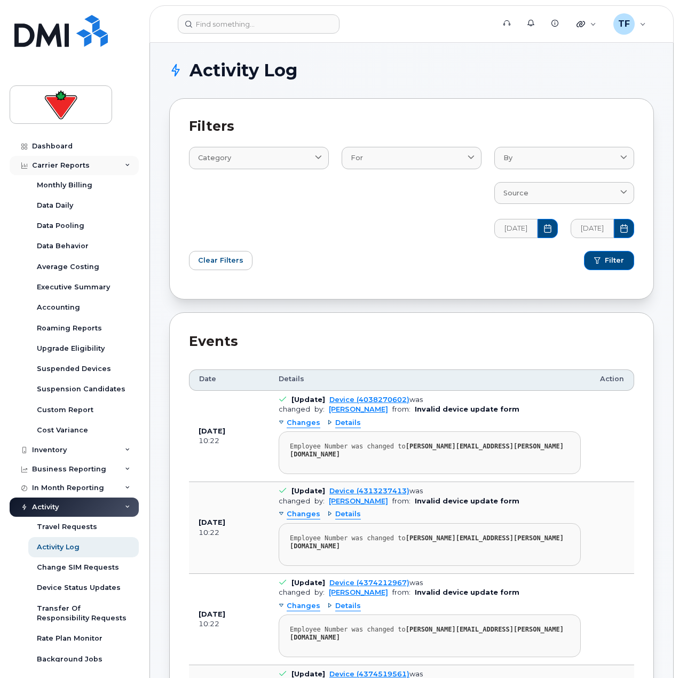
click at [51, 157] on div "Carrier Reports" at bounding box center [74, 165] width 129 height 19
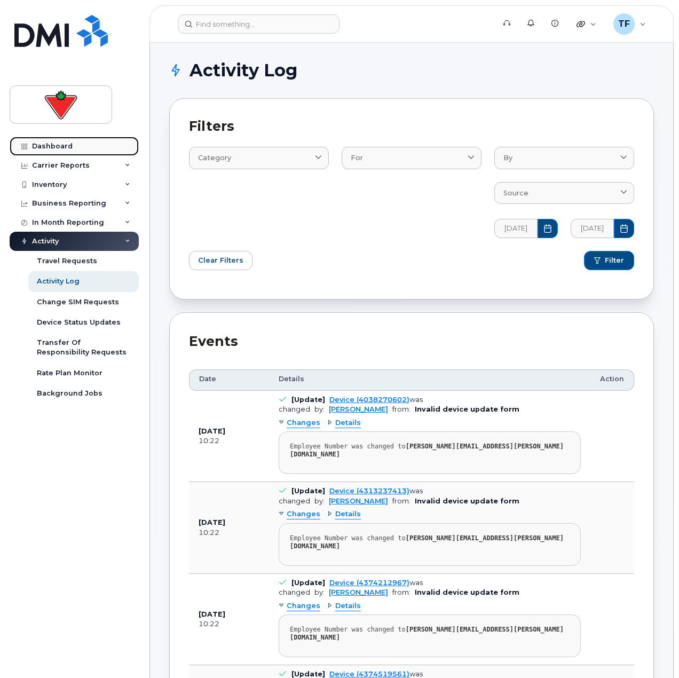
click at [52, 142] on div "Dashboard" at bounding box center [52, 146] width 41 height 9
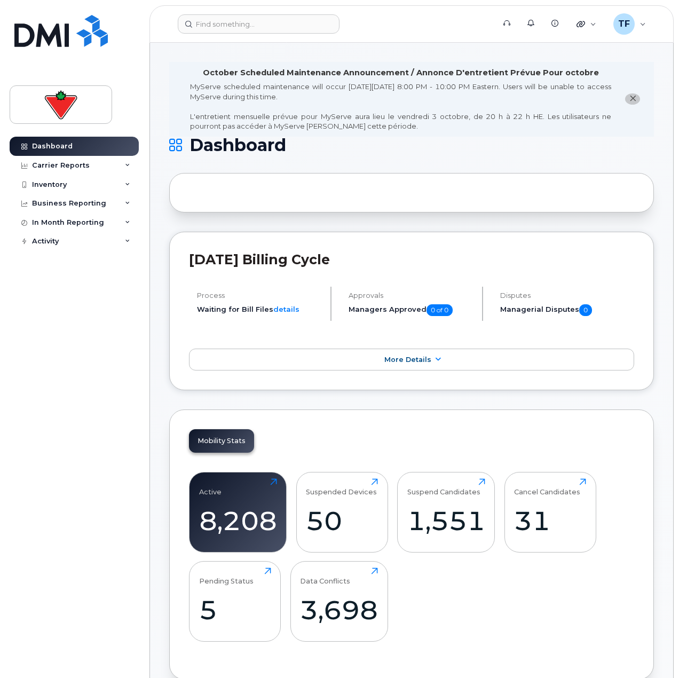
click at [592, 422] on div "Mobility Stats Active 8,208 Click to view more Suspended Devices 50 Click to vi…" at bounding box center [411, 544] width 485 height 270
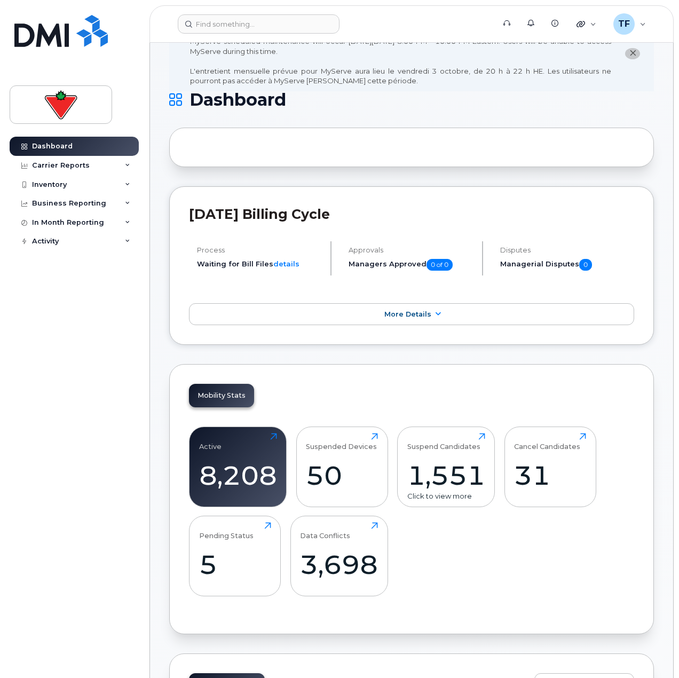
scroll to position [107, 0]
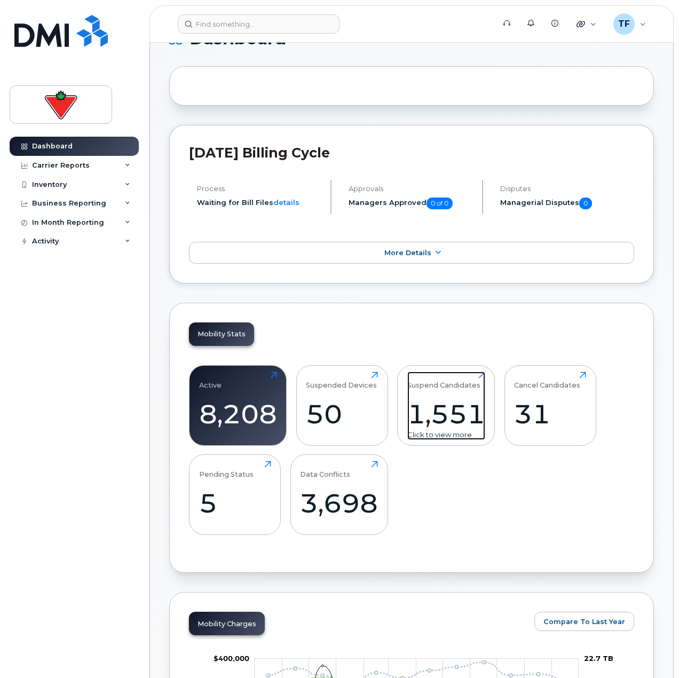
click at [465, 399] on div "1,551" at bounding box center [446, 413] width 78 height 31
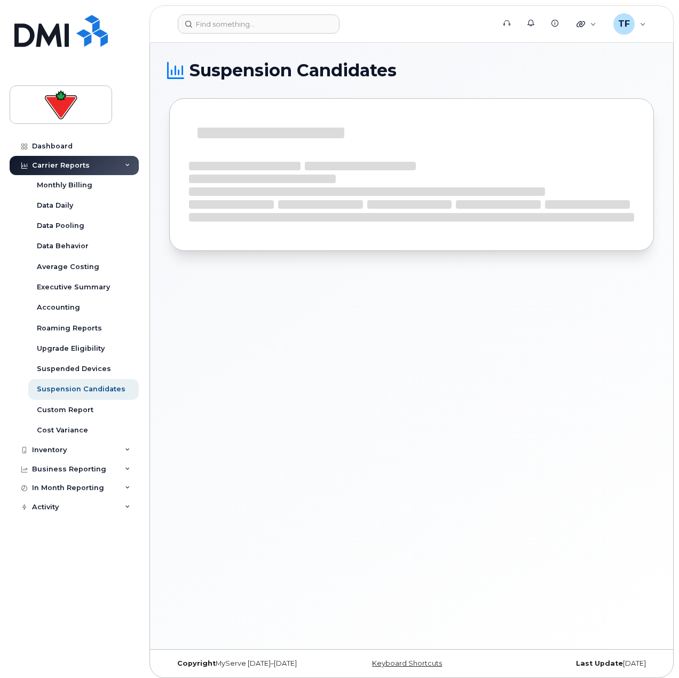
click at [382, 83] on div "Suspension Candidates" at bounding box center [411, 164] width 485 height 205
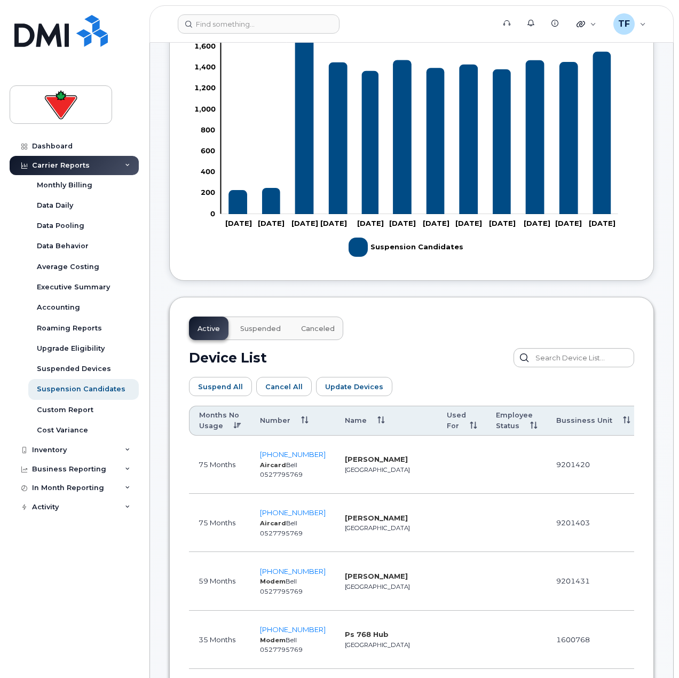
scroll to position [374, 0]
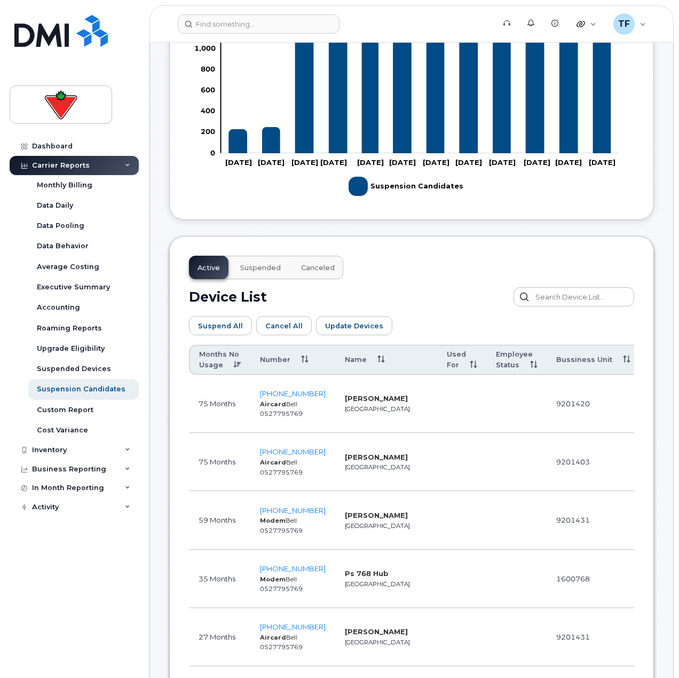
click at [229, 355] on th "Months No Usage" at bounding box center [219, 360] width 61 height 30
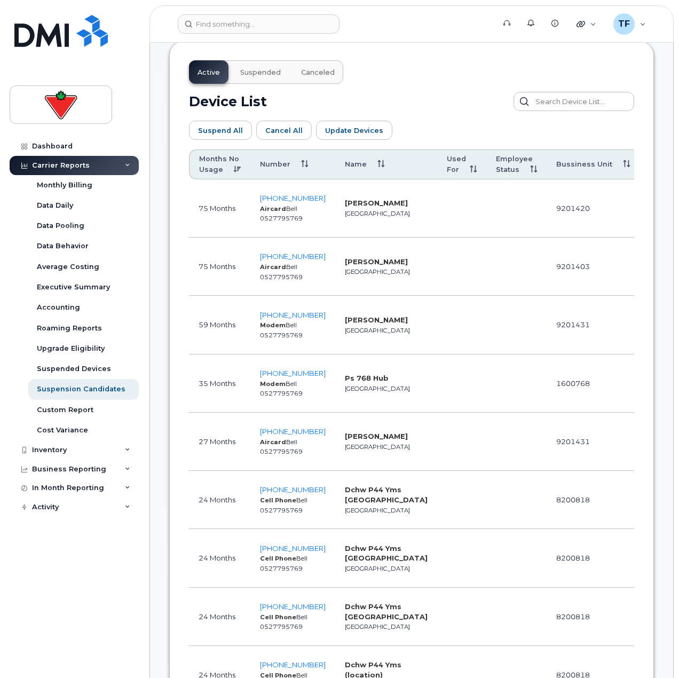
scroll to position [587, 0]
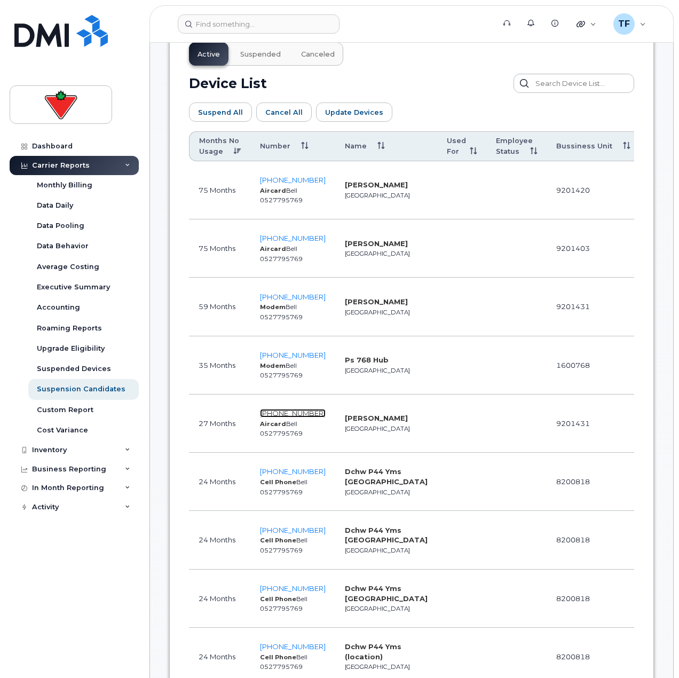
click at [278, 409] on span "647-231-9164" at bounding box center [293, 413] width 66 height 9
click at [486, 354] on td at bounding box center [516, 365] width 60 height 58
click at [298, 351] on span "647-383-6861" at bounding box center [293, 355] width 66 height 9
drag, startPoint x: 358, startPoint y: 179, endPoint x: 332, endPoint y: 169, distance: 27.3
click at [345, 180] on strong "[PERSON_NAME]" at bounding box center [376, 184] width 63 height 9
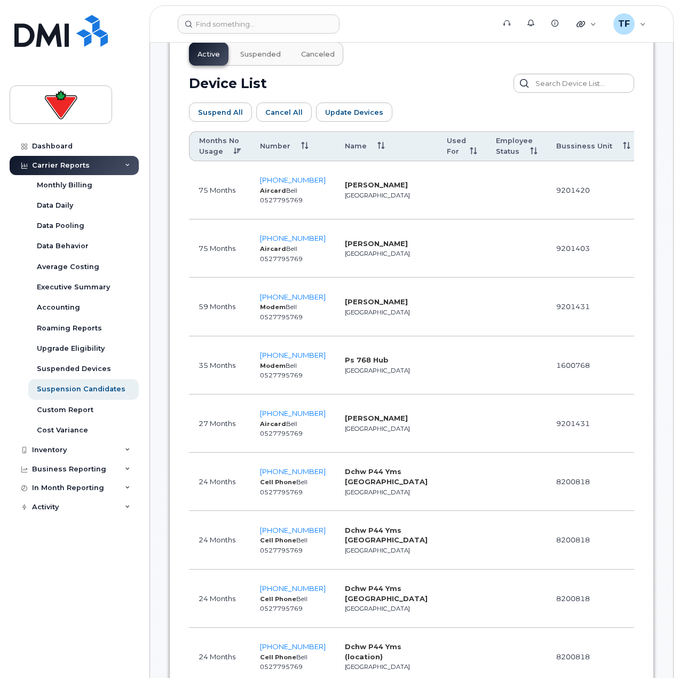
copy strong "[PERSON_NAME]"
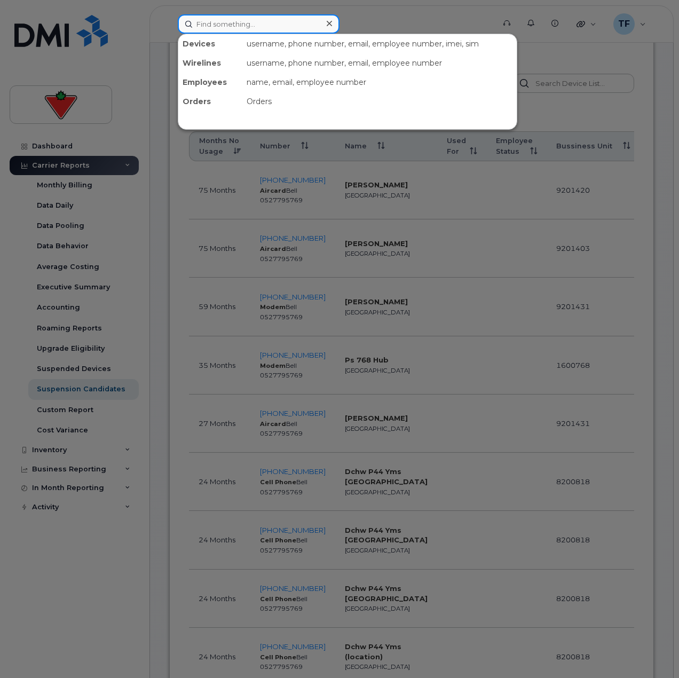
click at [215, 28] on input at bounding box center [259, 23] width 162 height 19
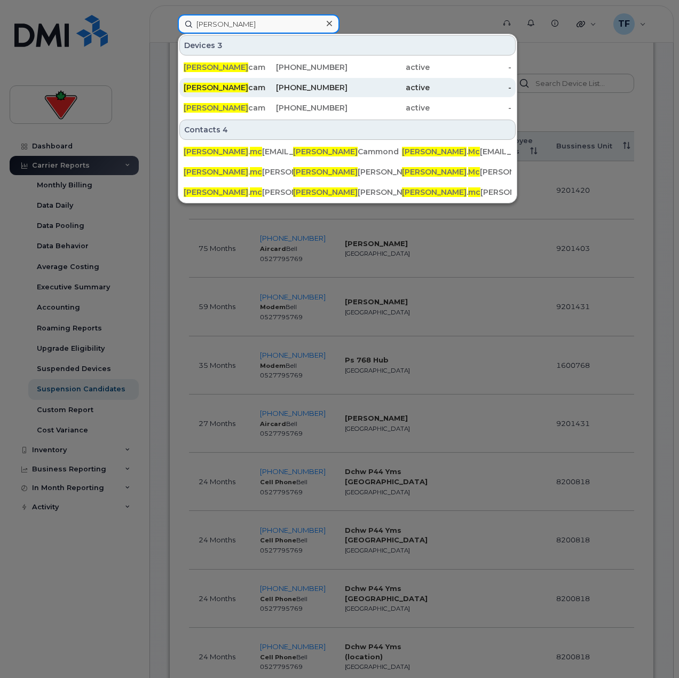
type input "brian mc"
click at [240, 89] on div "Brian Mc cammond" at bounding box center [225, 87] width 82 height 11
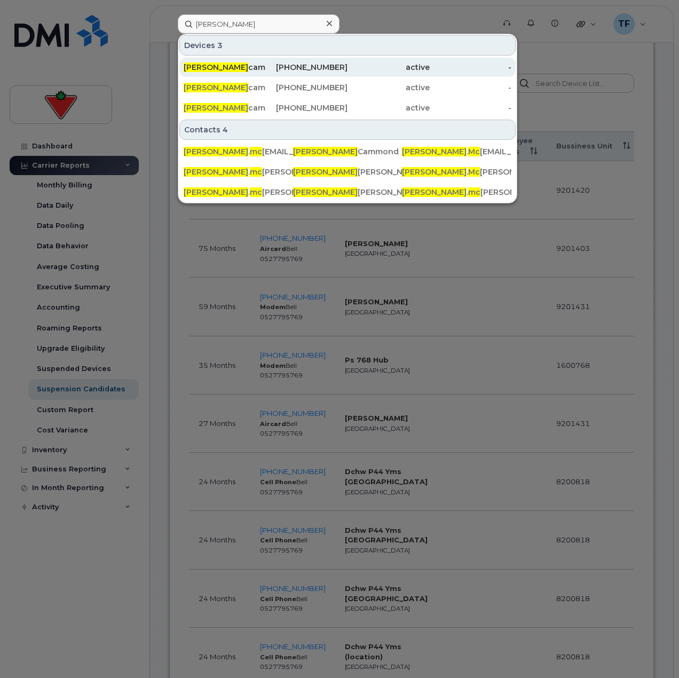
click at [306, 75] on div "647-326-1085" at bounding box center [307, 67] width 82 height 19
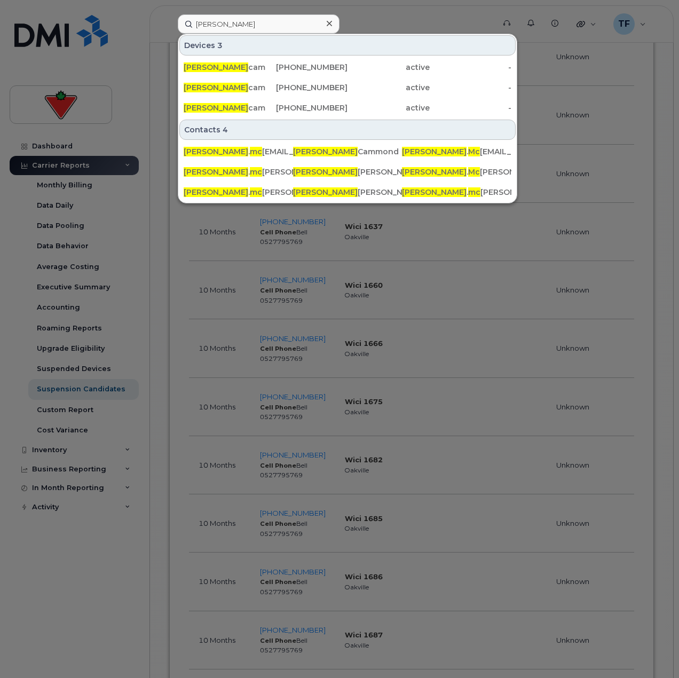
scroll to position [6000, 0]
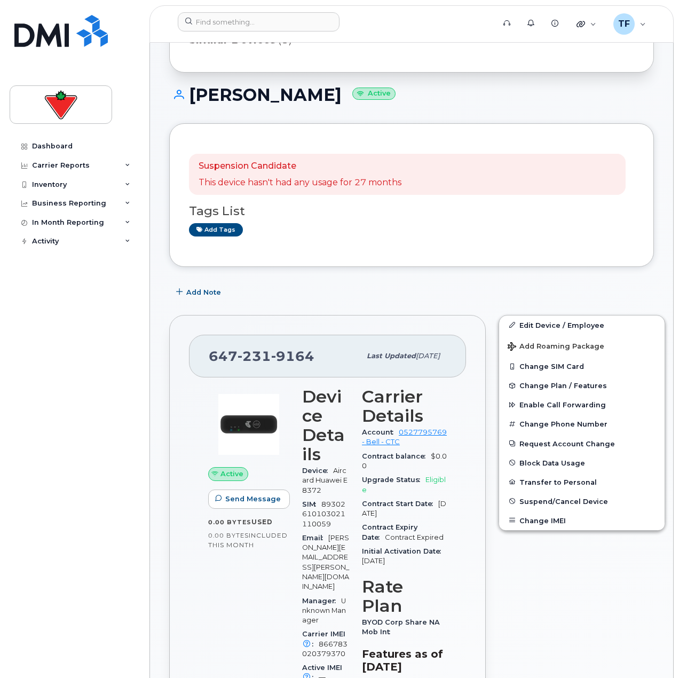
scroll to position [160, 0]
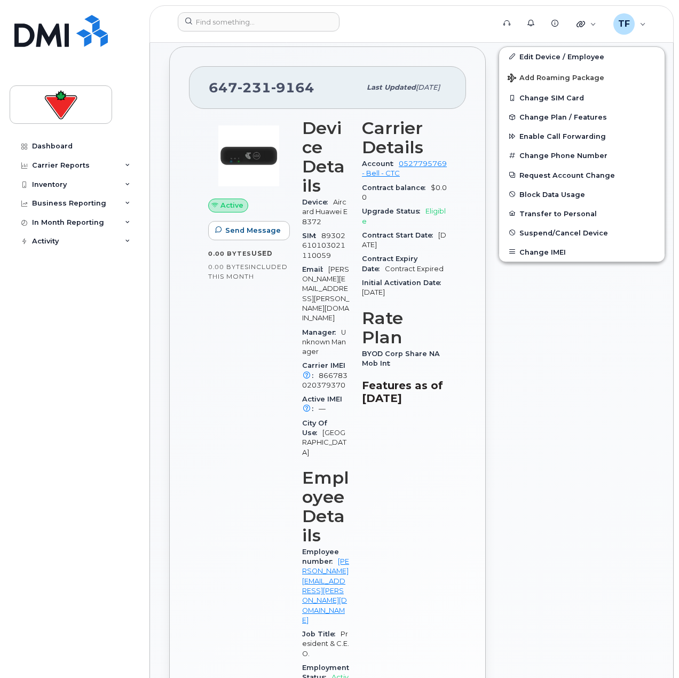
scroll to position [480, 0]
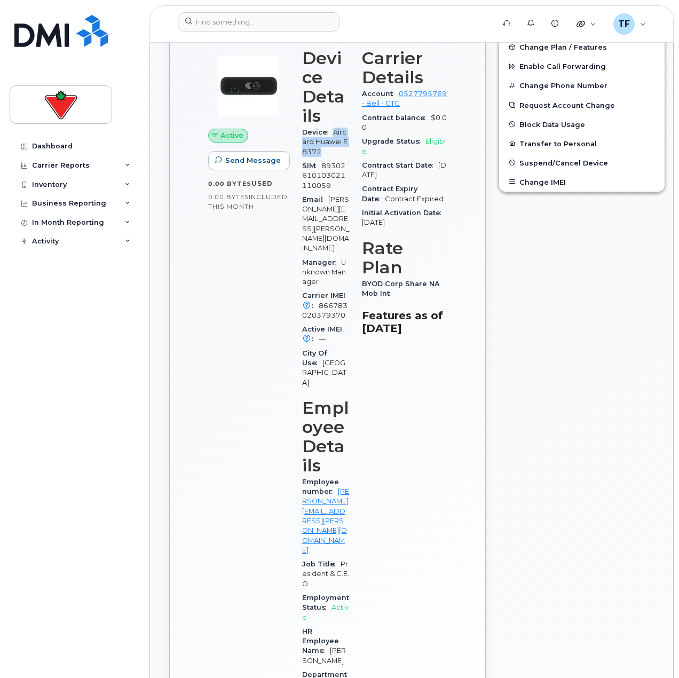
drag, startPoint x: 334, startPoint y: 112, endPoint x: 354, endPoint y: 124, distance: 23.7
click at [347, 128] on span "Aircard Huawei E8372" at bounding box center [324, 142] width 45 height 28
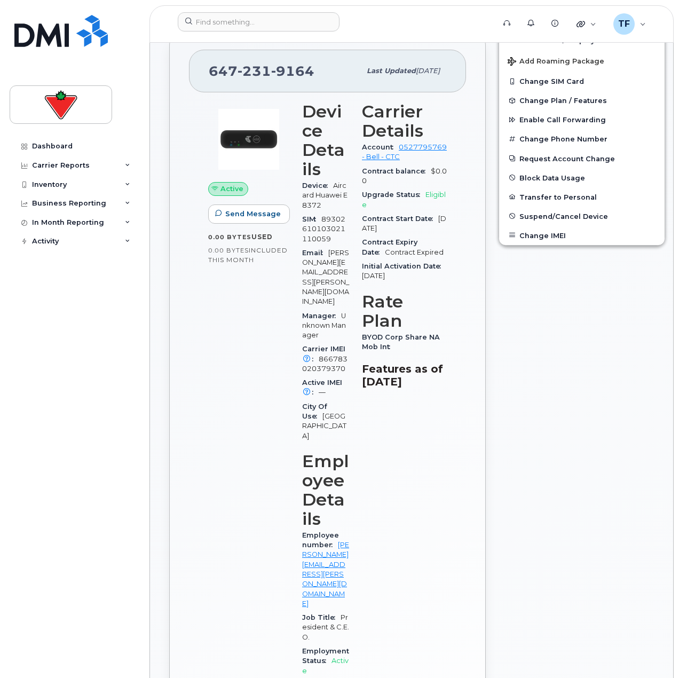
click at [217, 295] on div "Active Send Message 0.00 Bytes  used 0.00 Bytes  included this month" at bounding box center [249, 503] width 94 height 815
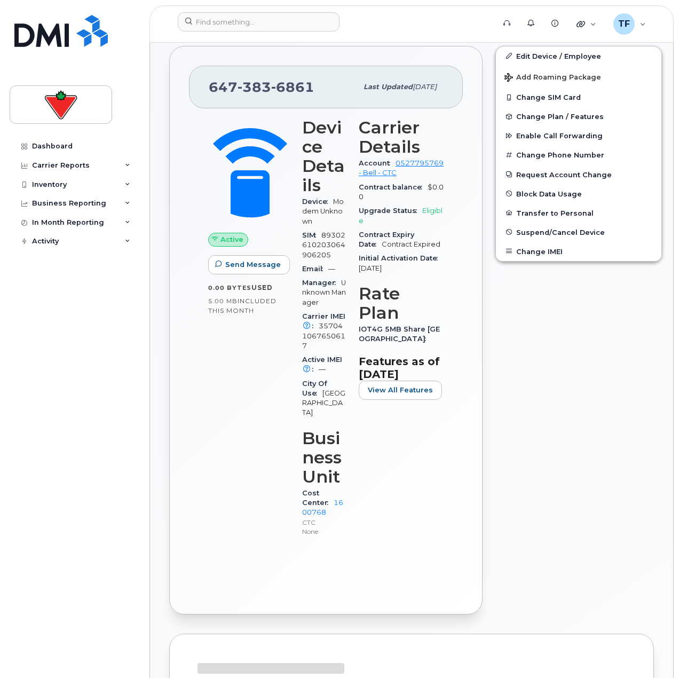
scroll to position [427, 0]
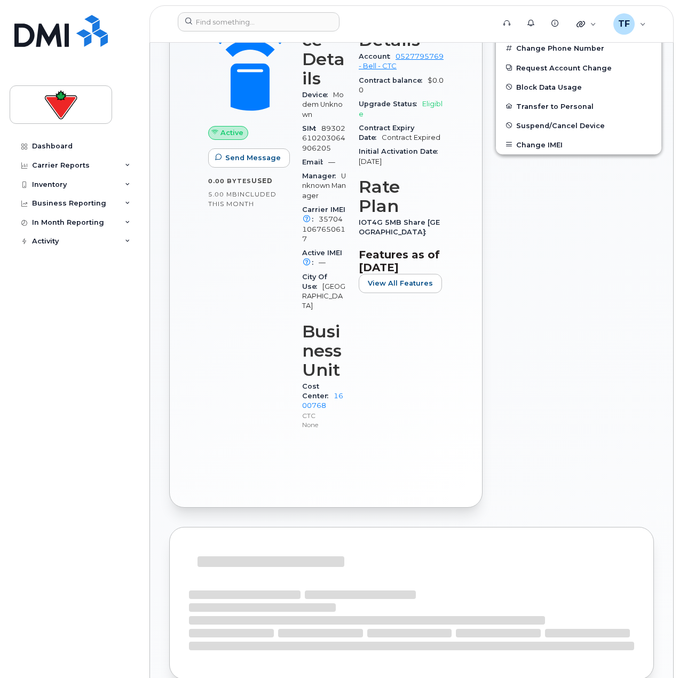
click at [163, 294] on div "[PHONE_NUMBER] Last updated [DATE] Active Send Message 0.00 Bytes  used 5.00 MB…" at bounding box center [326, 223] width 326 height 581
drag, startPoint x: 170, startPoint y: 281, endPoint x: 165, endPoint y: 278, distance: 6.0
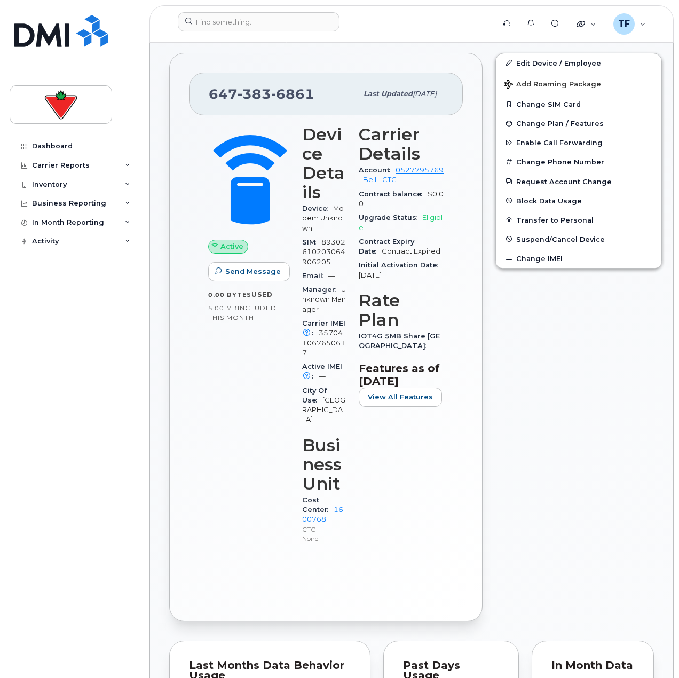
scroll to position [160, 0]
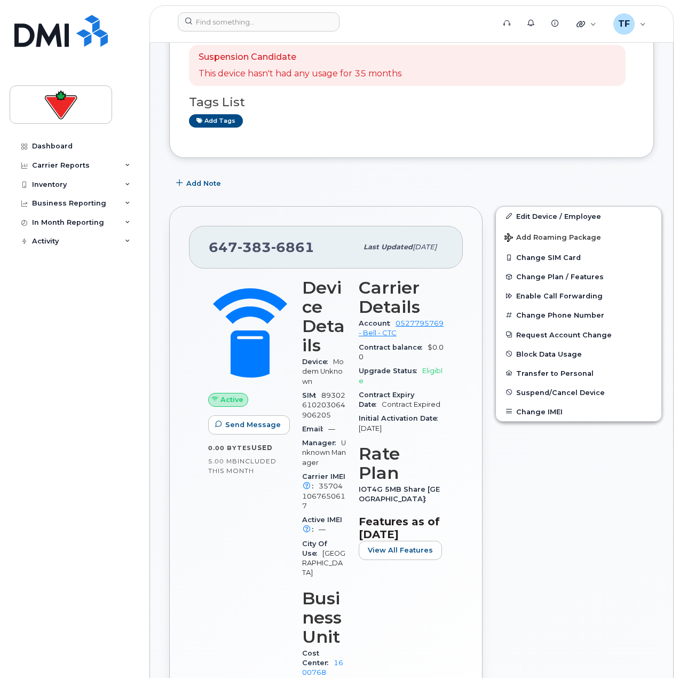
click at [319, 387] on div "Device Modem Unknown" at bounding box center [324, 372] width 44 height 34
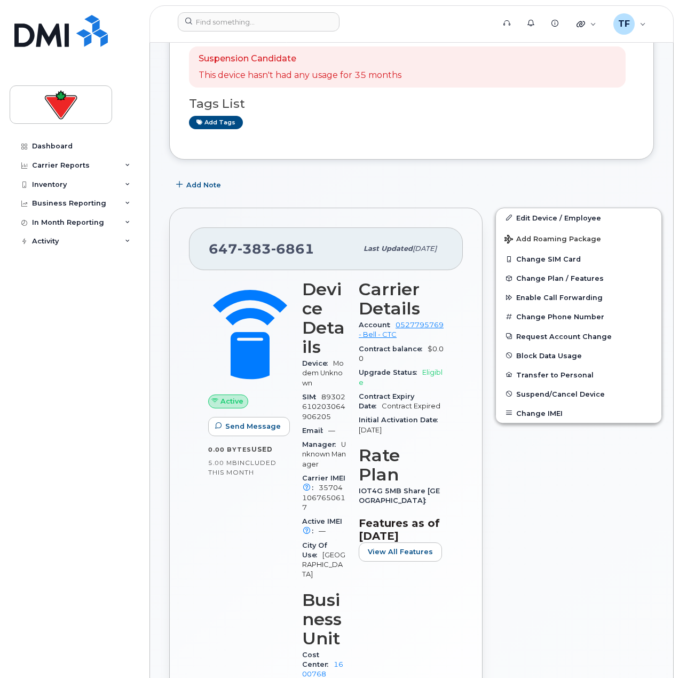
scroll to position [53, 0]
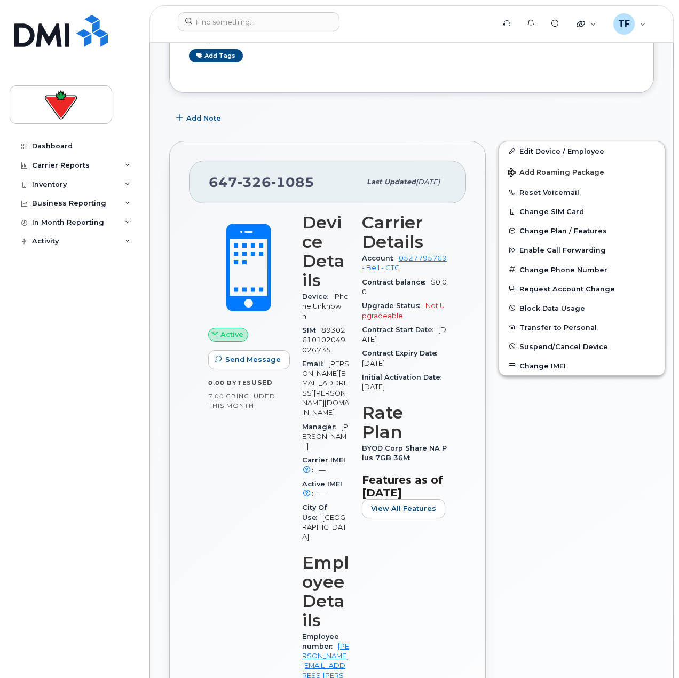
scroll to position [257, 0]
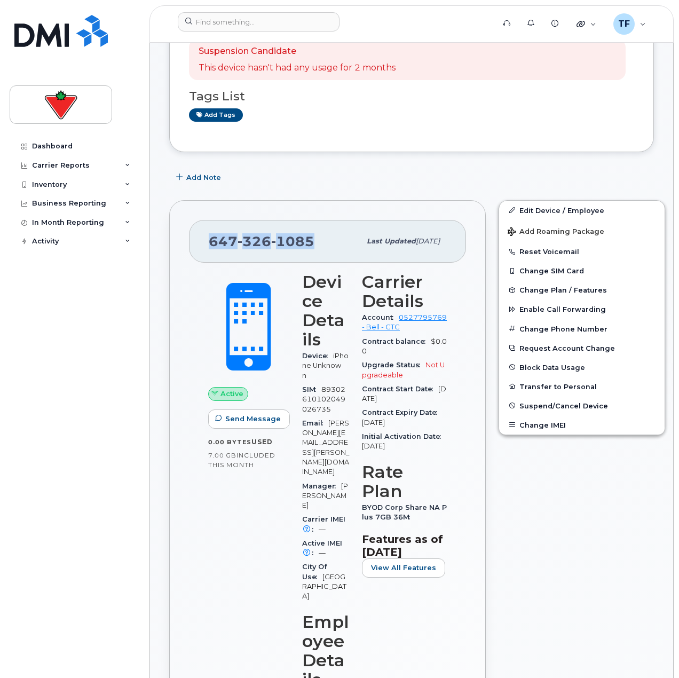
drag, startPoint x: 314, startPoint y: 238, endPoint x: 208, endPoint y: 244, distance: 105.8
click at [208, 244] on div "647 326 1085 Last updated Feb 10, 2025" at bounding box center [327, 241] width 277 height 43
copy span "647 326 1085"
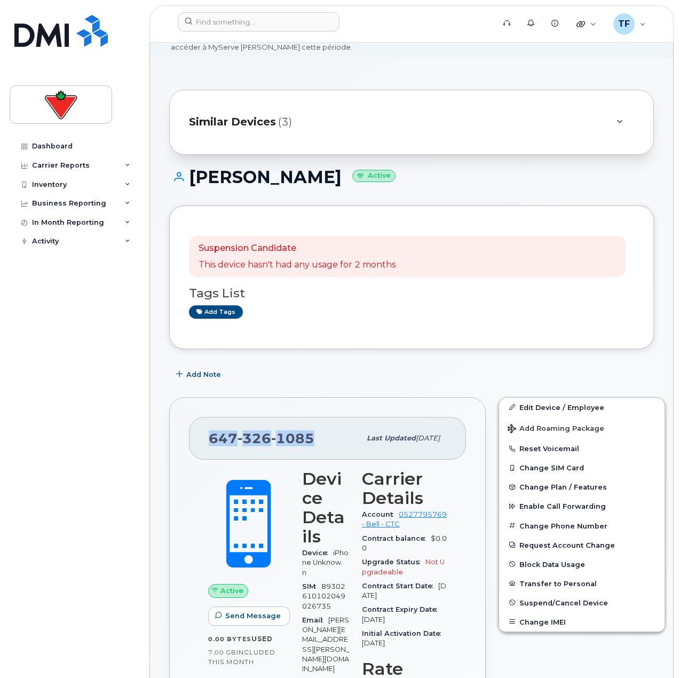
scroll to position [0, 0]
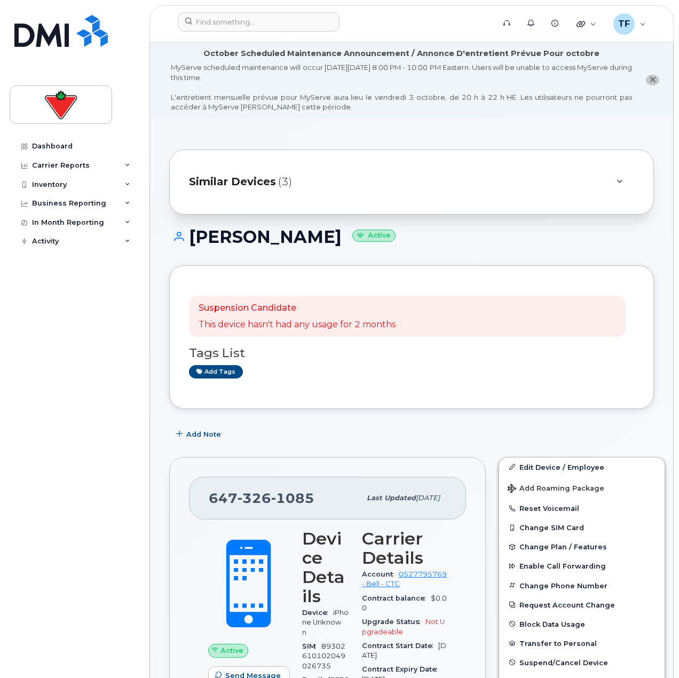
click at [242, 185] on span "Similar Devices" at bounding box center [232, 181] width 87 height 15
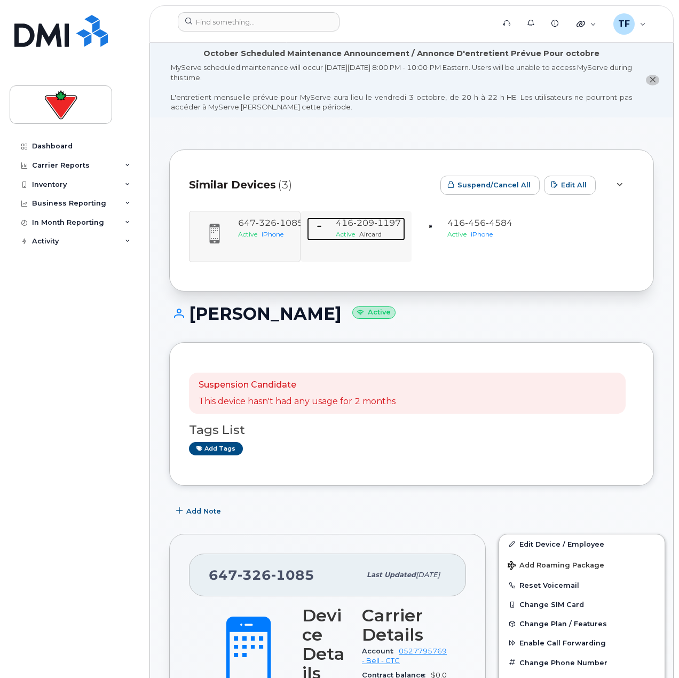
click at [366, 237] on span "Aircard" at bounding box center [370, 234] width 22 height 8
click at [340, 233] on span "Active" at bounding box center [345, 234] width 19 height 8
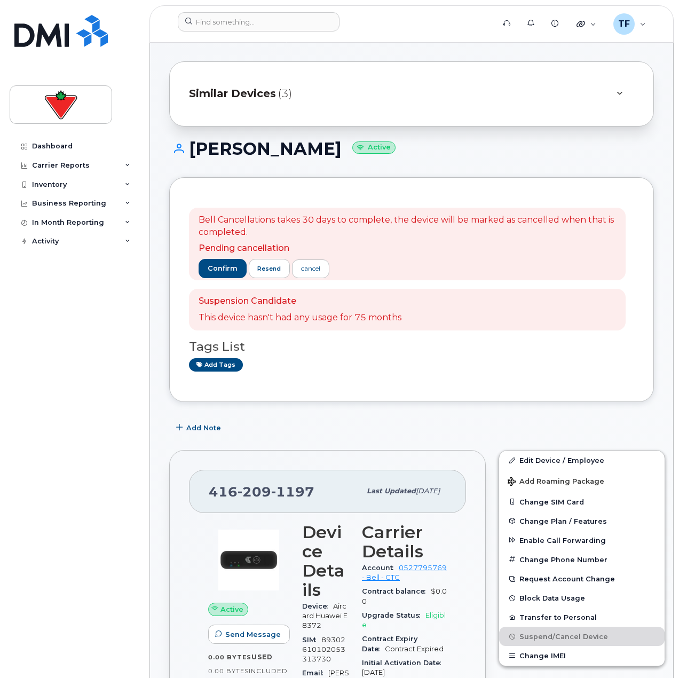
scroll to position [107, 0]
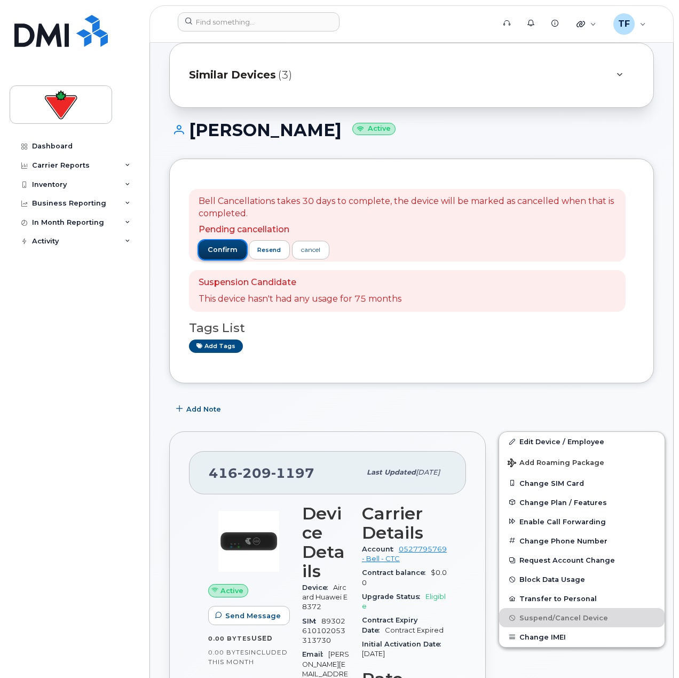
click at [229, 254] on span "confirm" at bounding box center [223, 250] width 30 height 10
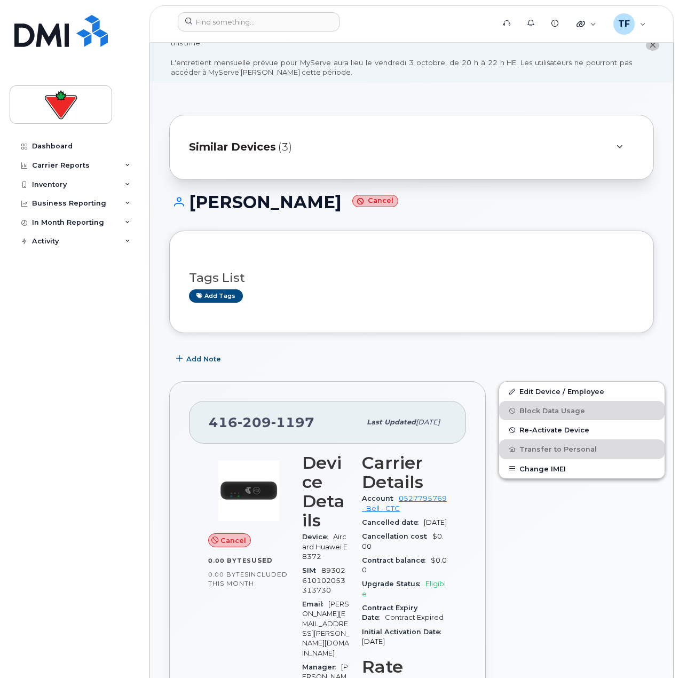
scroll to position [53, 0]
